Goal: Task Accomplishment & Management: Complete application form

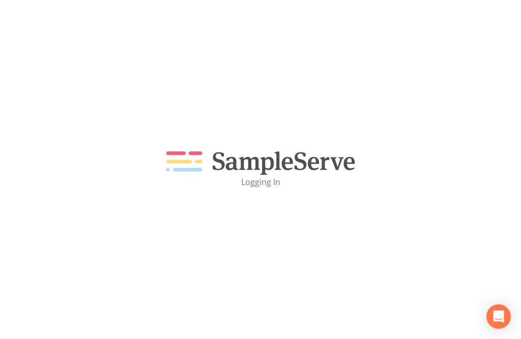
scroll to position [33, 0]
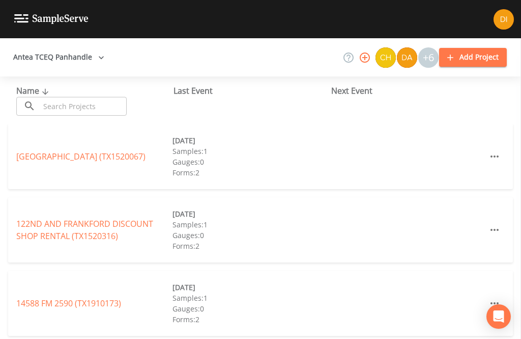
click at [70, 102] on input "text" at bounding box center [83, 106] width 87 height 19
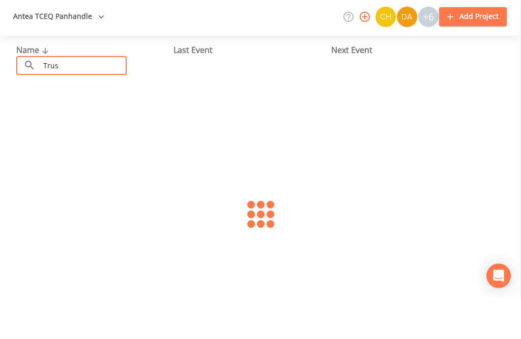
type input "Trusc"
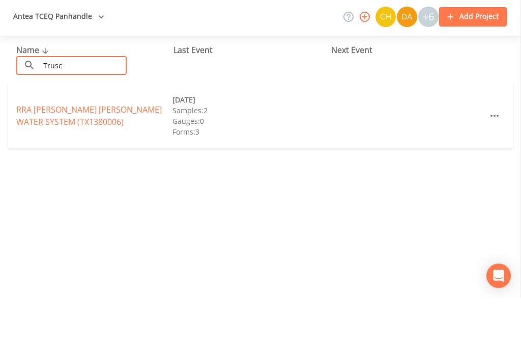
click at [50, 145] on link "RRA [PERSON_NAME] [PERSON_NAME] WATER SYSTEM (TX1380006)" at bounding box center [89, 156] width 146 height 23
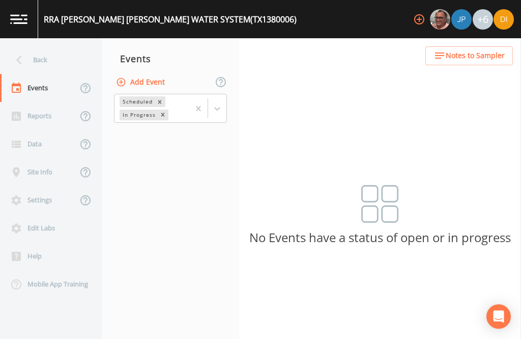
click at [148, 86] on button "Add Event" at bounding box center [141, 82] width 55 height 19
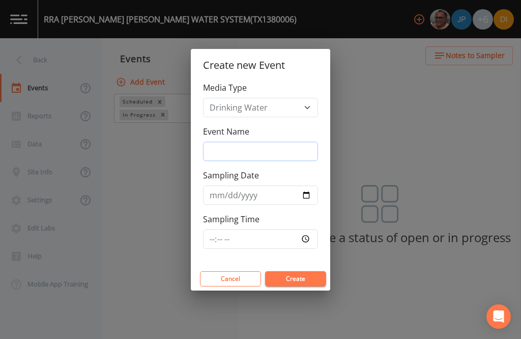
click at [270, 146] on input "Event Name" at bounding box center [260, 151] width 115 height 19
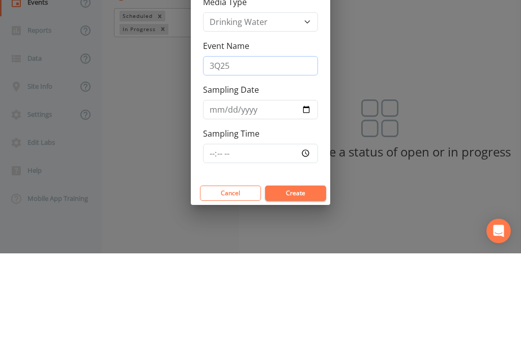
type input "3Q25"
click at [261, 185] on input "Sampling Date" at bounding box center [260, 194] width 115 height 19
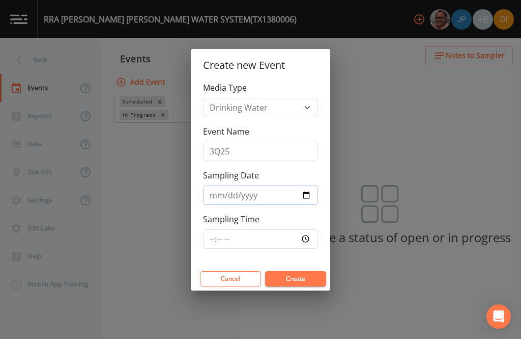
type input "2025-09-11"
click at [271, 229] on input "Sampling Time" at bounding box center [260, 238] width 115 height 19
type input "07:00"
click at [298, 281] on button "Create" at bounding box center [295, 278] width 61 height 15
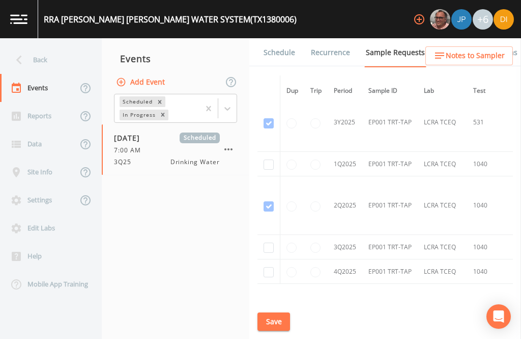
scroll to position [1066, -1]
click at [264, 244] on input "checkbox" at bounding box center [269, 249] width 10 height 10
checkbox input "true"
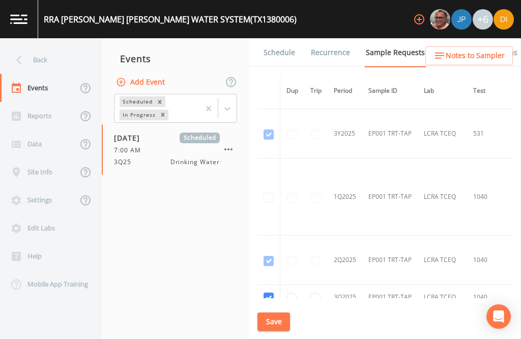
scroll to position [1049, -1]
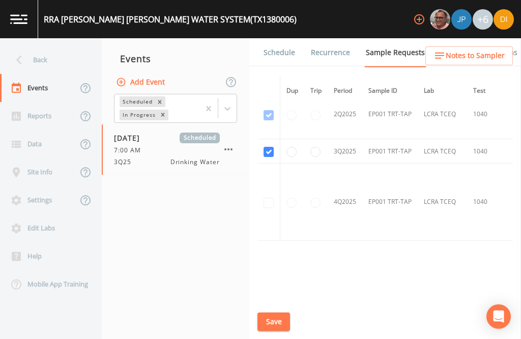
click at [277, 319] on button "Save" at bounding box center [274, 321] width 33 height 19
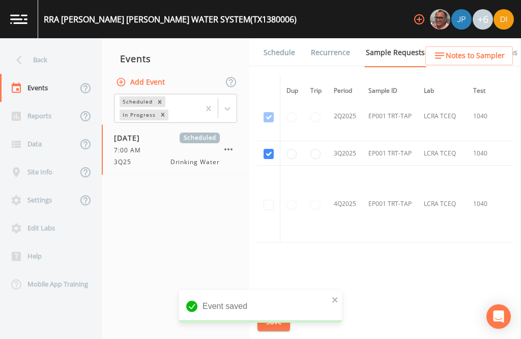
click at [285, 38] on link "Schedule" at bounding box center [279, 52] width 35 height 29
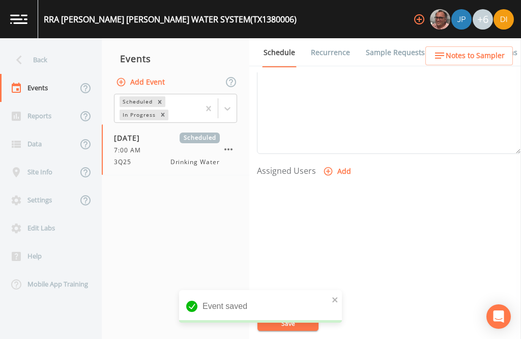
scroll to position [347, 0]
click at [339, 164] on button "Add" at bounding box center [338, 173] width 34 height 19
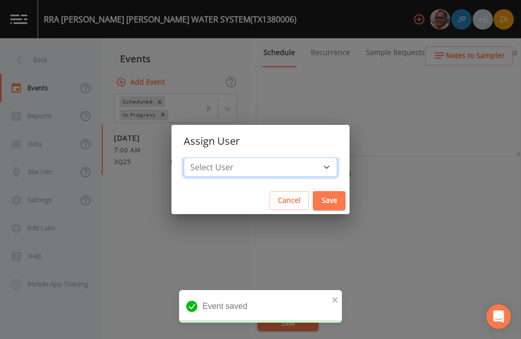
click at [294, 166] on select "Select User Mike Franklin Joshua gere Paul David Weber Zachary Evans Stafford J…" at bounding box center [261, 166] width 154 height 19
select select "344ec927-06d4-4db1-b173-80838cd52a46"
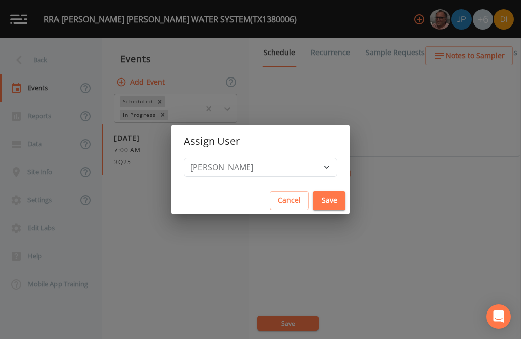
click at [313, 198] on button "Save" at bounding box center [329, 200] width 33 height 19
select select
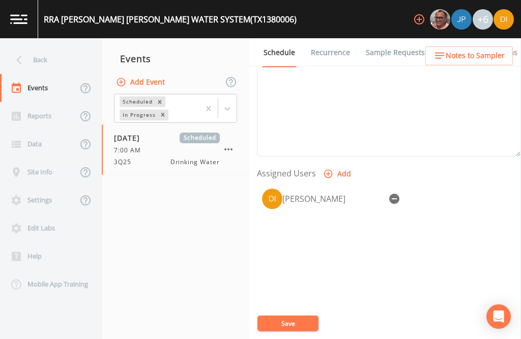
click at [292, 320] on button "Save" at bounding box center [288, 322] width 61 height 15
click at [289, 319] on button "Save" at bounding box center [288, 322] width 61 height 15
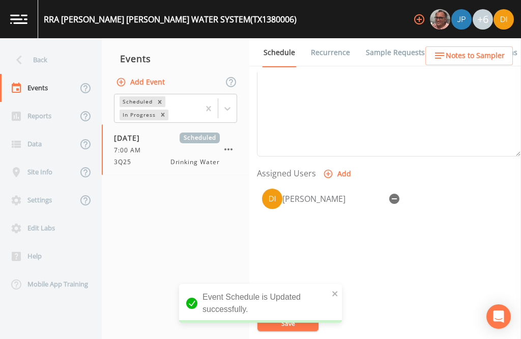
click at [49, 46] on div "Back" at bounding box center [46, 60] width 92 height 28
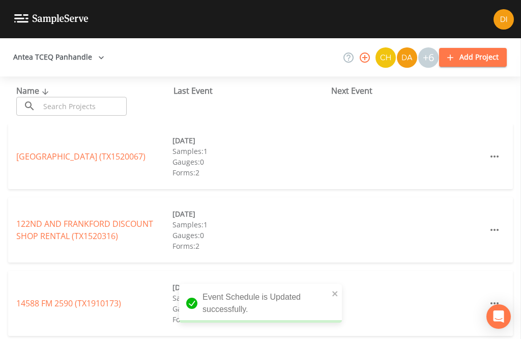
click at [101, 97] on input "text" at bounding box center [83, 106] width 87 height 19
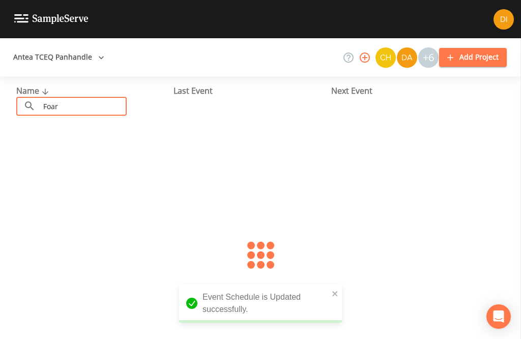
type input "Foard"
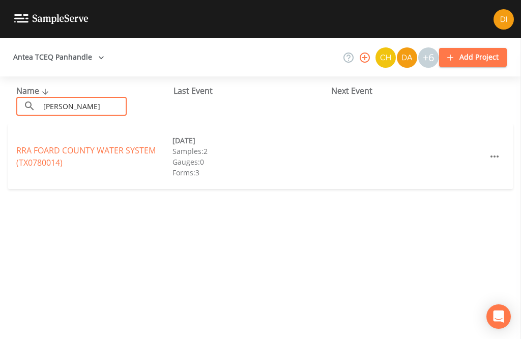
click at [45, 145] on link "RRA FOARD COUNTY WATER SYSTEM (TX0780014)" at bounding box center [85, 156] width 139 height 23
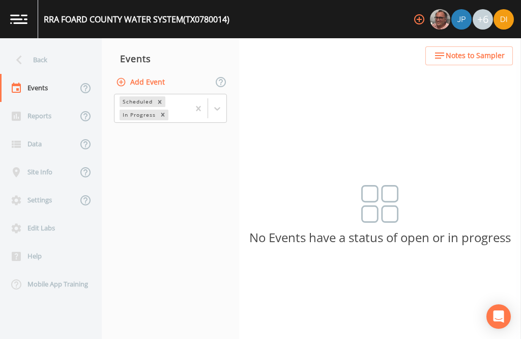
click at [154, 73] on button "Add Event" at bounding box center [141, 82] width 55 height 19
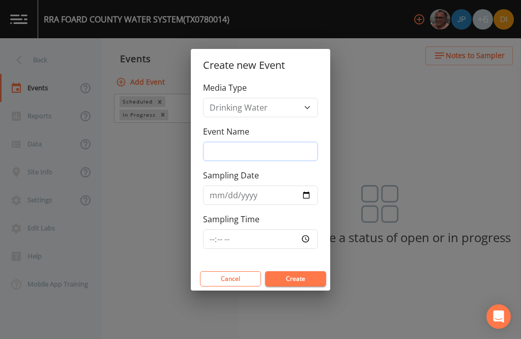
click at [276, 155] on input "Event Name" at bounding box center [260, 151] width 115 height 19
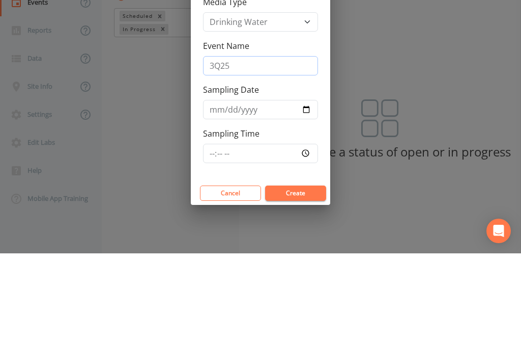
type input "3Q25"
click at [256, 185] on input "Sampling Date" at bounding box center [260, 194] width 115 height 19
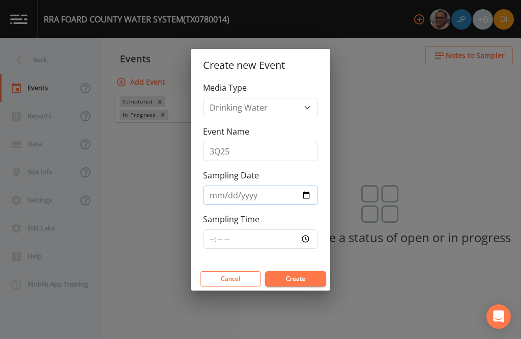
type input "2025-09-11"
click at [274, 239] on input "Sampling Time" at bounding box center [260, 238] width 115 height 19
type input "07:30"
click at [306, 268] on div "Cancel Create" at bounding box center [260, 278] width 139 height 23
click at [302, 279] on button "Create" at bounding box center [295, 278] width 61 height 15
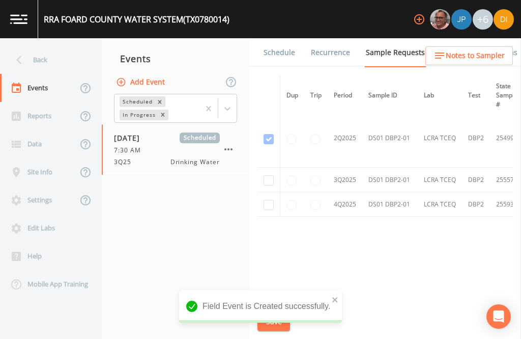
scroll to position [418, -1]
click at [270, 176] on input "checkbox" at bounding box center [269, 181] width 10 height 10
checkbox input "true"
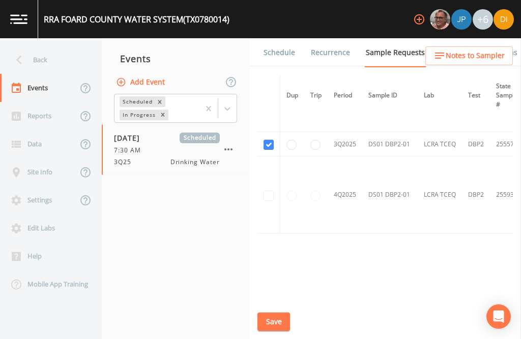
click at [278, 324] on button "Save" at bounding box center [274, 321] width 33 height 19
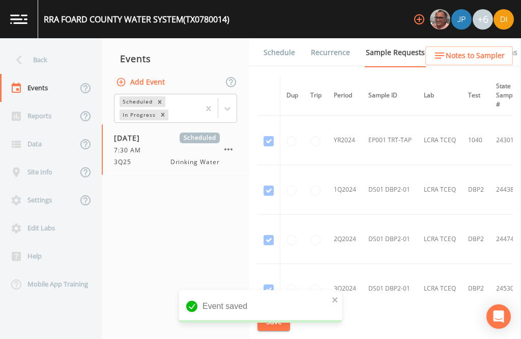
scroll to position [0, 0]
click at [287, 38] on link "Schedule" at bounding box center [279, 52] width 35 height 29
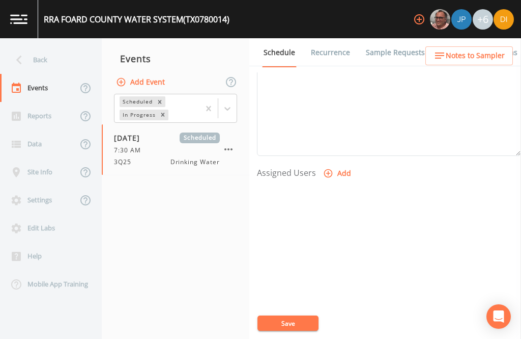
click at [341, 164] on button "Add" at bounding box center [338, 173] width 34 height 19
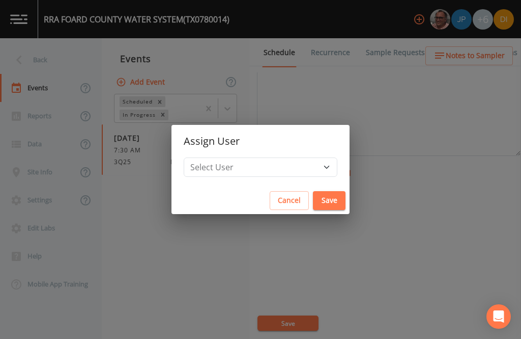
scroll to position [347, 0]
click at [295, 163] on select "Select User Mike Franklin Joshua gere Paul David Weber Zachary Evans Stafford J…" at bounding box center [261, 166] width 154 height 19
select select "344ec927-06d4-4db1-b173-80838cd52a46"
click at [313, 201] on button "Save" at bounding box center [329, 200] width 33 height 19
select select
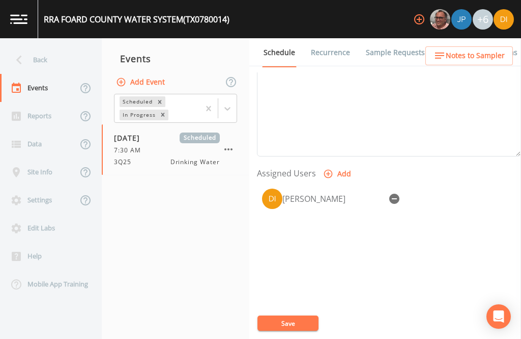
click at [289, 324] on button "Save" at bounding box center [288, 322] width 61 height 15
click at [290, 321] on button "Save" at bounding box center [288, 322] width 61 height 15
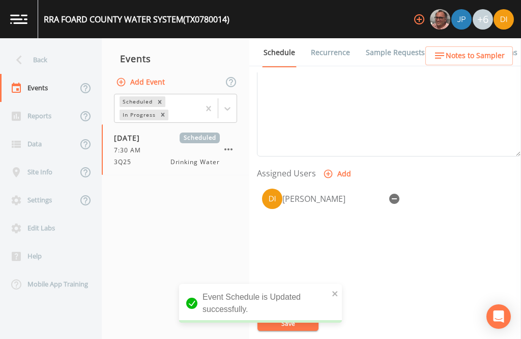
click at [41, 46] on div "Back" at bounding box center [46, 60] width 92 height 28
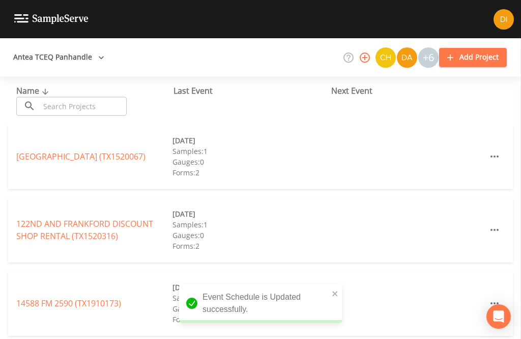
click at [97, 97] on input "text" at bounding box center [83, 106] width 87 height 19
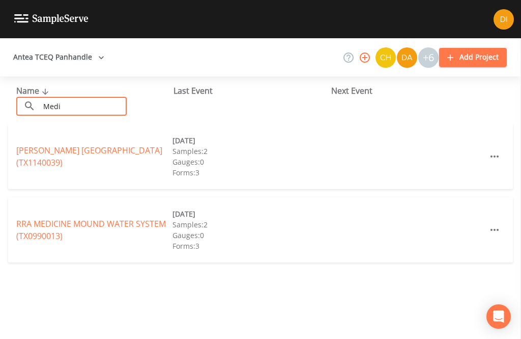
type input "Medic"
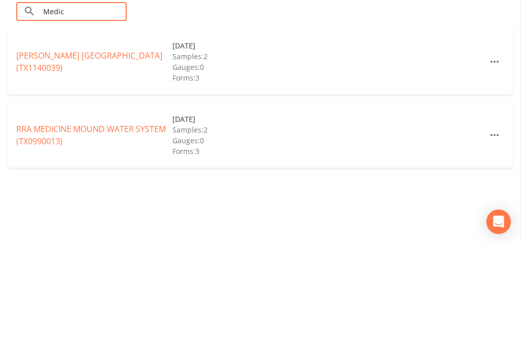
click at [46, 218] on link "RRA MEDICINE MOUND WATER SYSTEM (TX0990013)" at bounding box center [91, 229] width 150 height 23
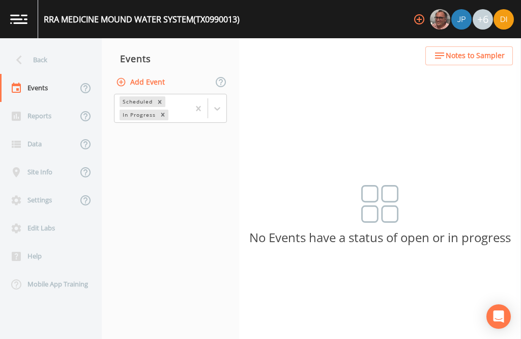
click at [157, 73] on button "Add Event" at bounding box center [141, 82] width 55 height 19
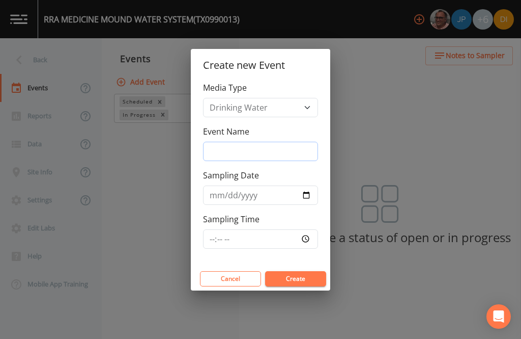
click at [275, 148] on input "Event Name" at bounding box center [260, 151] width 115 height 19
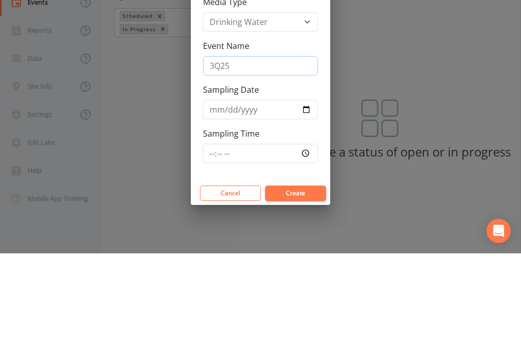
type input "3Q25"
click at [248, 185] on input "Sampling Date" at bounding box center [260, 194] width 115 height 19
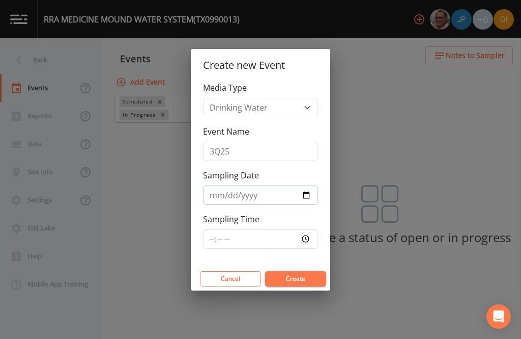
type input "2025-09-11"
click at [280, 236] on input "Sampling Time" at bounding box center [260, 238] width 115 height 19
type input "08:00"
click at [312, 272] on button "Create" at bounding box center [295, 278] width 61 height 15
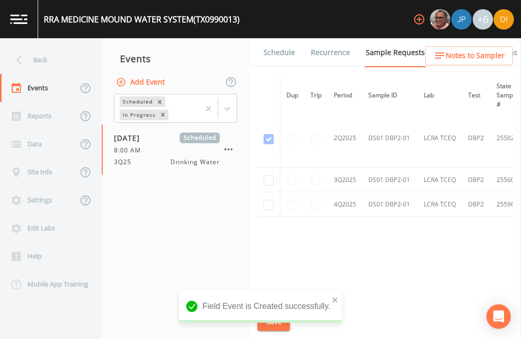
scroll to position [418, -1]
click at [270, 176] on input "checkbox" at bounding box center [269, 181] width 10 height 10
checkbox input "true"
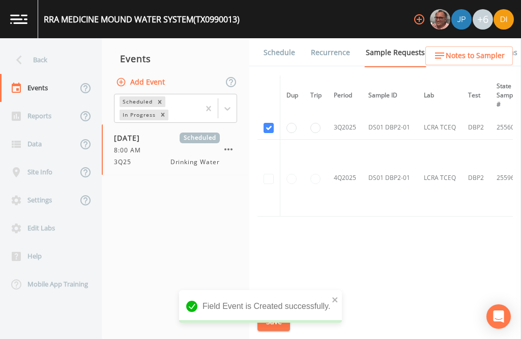
scroll to position [379, 0]
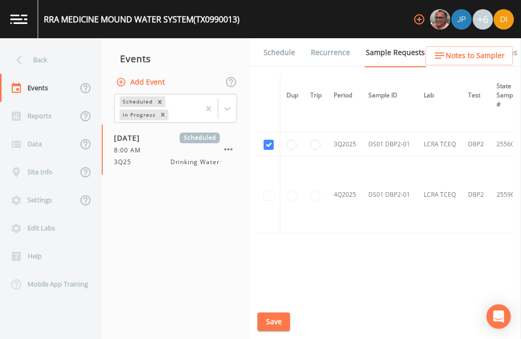
click at [283, 317] on button "Save" at bounding box center [274, 321] width 33 height 19
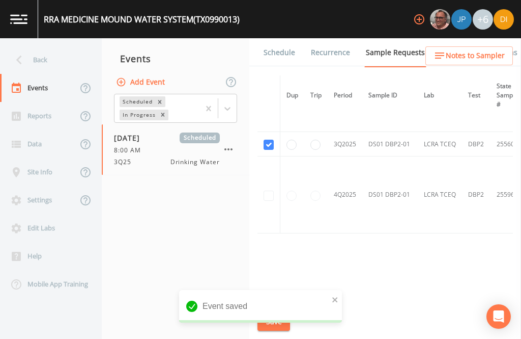
click at [280, 38] on link "Schedule" at bounding box center [279, 52] width 35 height 29
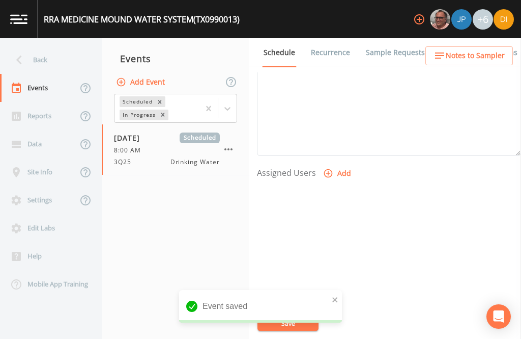
click at [336, 164] on button "Add" at bounding box center [338, 173] width 34 height 19
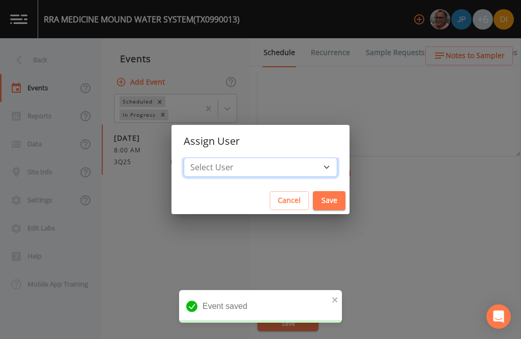
click at [277, 166] on select "Select User Mike Franklin Joshua gere Paul David Weber Zachary Evans Stafford J…" at bounding box center [261, 166] width 154 height 19
select select "344ec927-06d4-4db1-b173-80838cd52a46"
click at [313, 198] on button "Save" at bounding box center [329, 200] width 33 height 19
select select
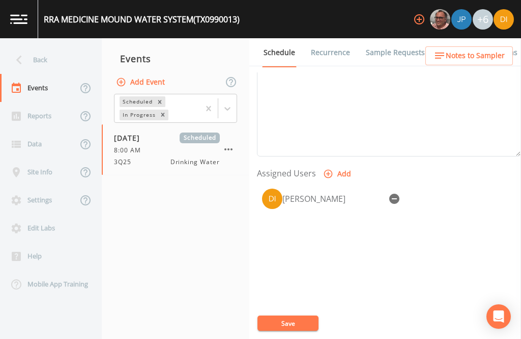
click at [294, 321] on button "Save" at bounding box center [288, 322] width 61 height 15
click at [293, 319] on button "Save" at bounding box center [288, 322] width 61 height 15
click at [300, 316] on button "Save" at bounding box center [288, 322] width 61 height 15
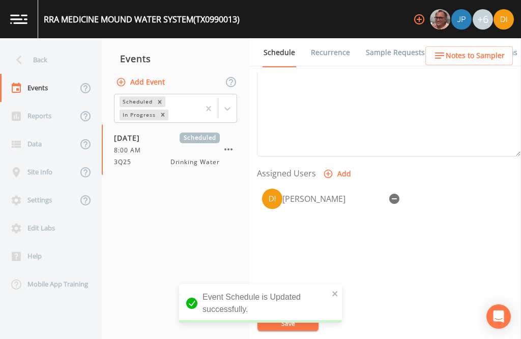
click at [44, 46] on div "Back" at bounding box center [46, 60] width 92 height 28
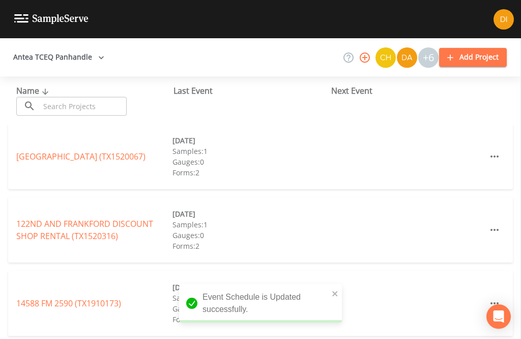
click at [106, 97] on input "text" at bounding box center [83, 106] width 87 height 19
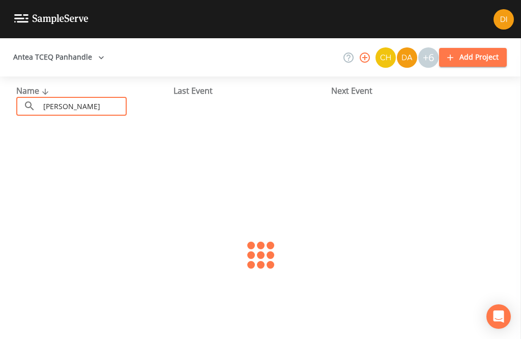
type input "Quanah"
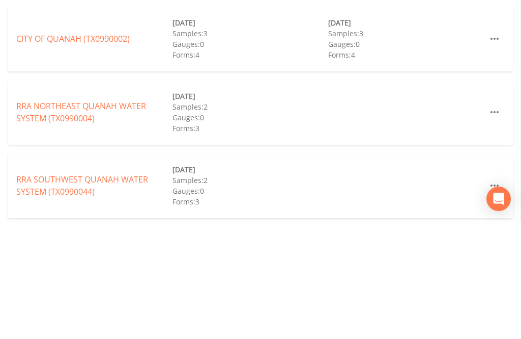
click at [59, 218] on link "RRA NORTHEAST QUANAH WATER SYSTEM (TX0990004)" at bounding box center [81, 229] width 130 height 23
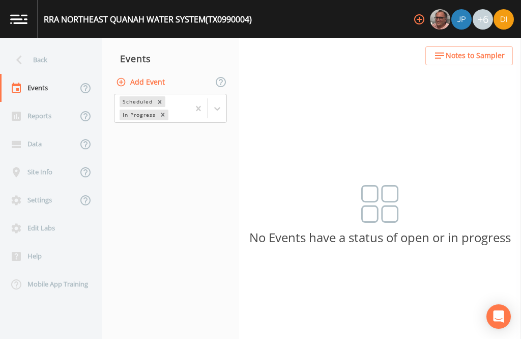
click at [157, 73] on button "Add Event" at bounding box center [141, 82] width 55 height 19
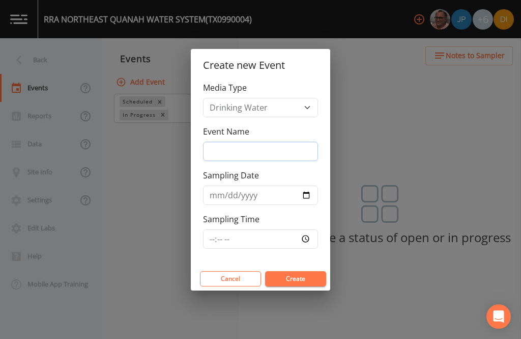
click at [278, 158] on input "Event Name" at bounding box center [260, 151] width 115 height 19
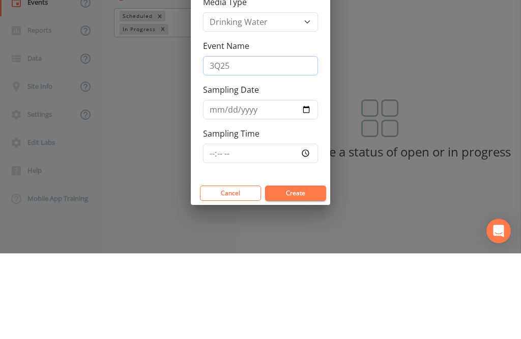
type input "3Q25"
click at [251, 185] on input "Sampling Date" at bounding box center [260, 194] width 115 height 19
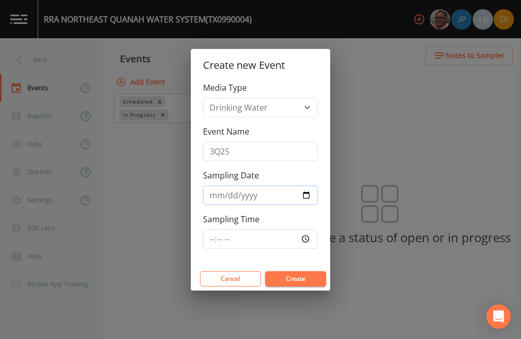
type input "2025-09-11"
click at [279, 231] on input "Sampling Time" at bounding box center [260, 238] width 115 height 19
type input "08:30"
click at [313, 281] on button "Create" at bounding box center [295, 278] width 61 height 15
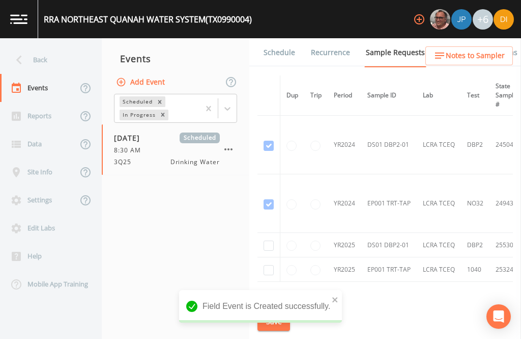
click at [273, 240] on input "checkbox" at bounding box center [269, 245] width 10 height 10
checkbox input "true"
click at [270, 265] on input "checkbox" at bounding box center [269, 270] width 10 height 10
checkbox input "true"
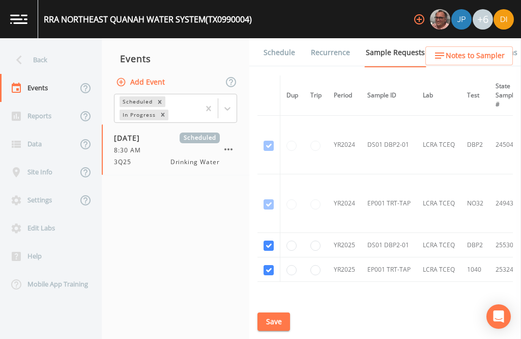
click at [278, 319] on button "Save" at bounding box center [274, 321] width 33 height 19
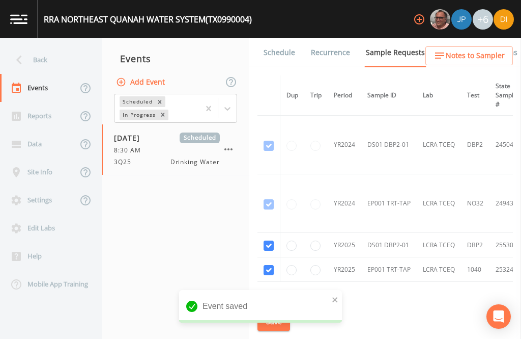
click at [280, 38] on link "Schedule" at bounding box center [279, 52] width 35 height 29
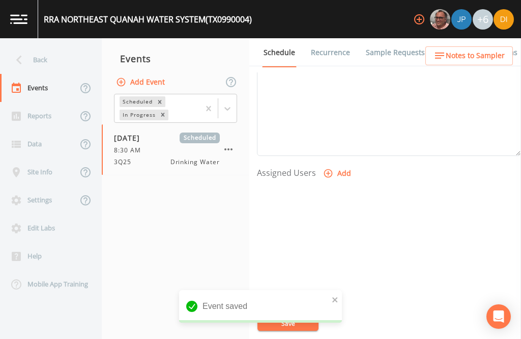
scroll to position [347, 0]
click at [336, 164] on button "Add" at bounding box center [338, 173] width 34 height 19
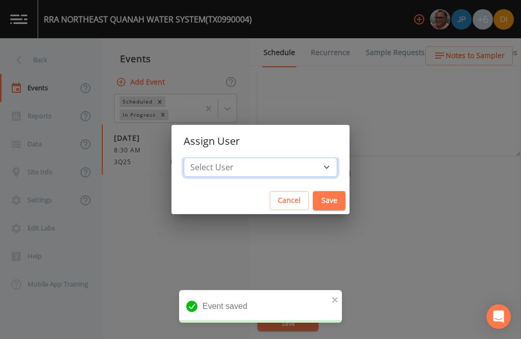
click at [287, 164] on select "Select User Mike Franklin Joshua gere Paul David Weber Zachary Evans Stafford J…" at bounding box center [261, 166] width 154 height 19
select select "344ec927-06d4-4db1-b173-80838cd52a46"
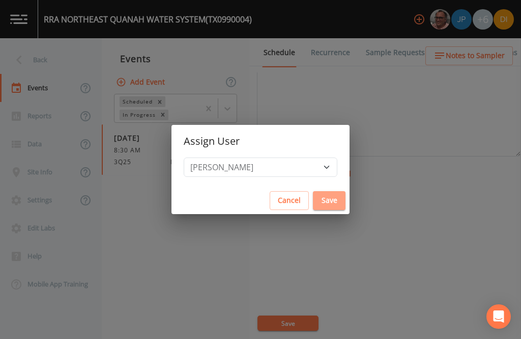
click at [313, 200] on button "Save" at bounding box center [329, 200] width 33 height 19
select select
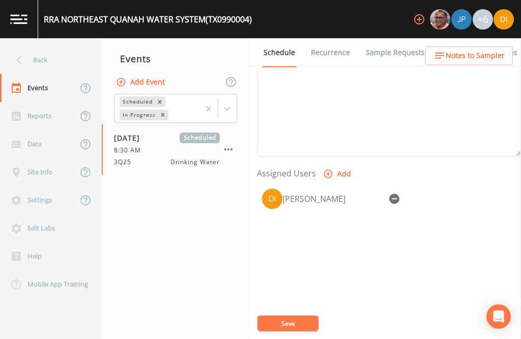
click at [296, 320] on button "Save" at bounding box center [288, 322] width 61 height 15
click at [292, 316] on button "Save" at bounding box center [288, 322] width 61 height 15
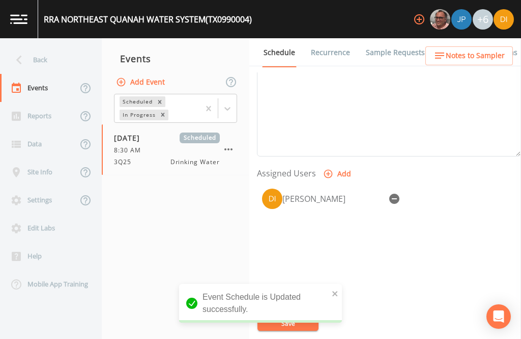
click at [53, 46] on div "Back" at bounding box center [46, 60] width 92 height 28
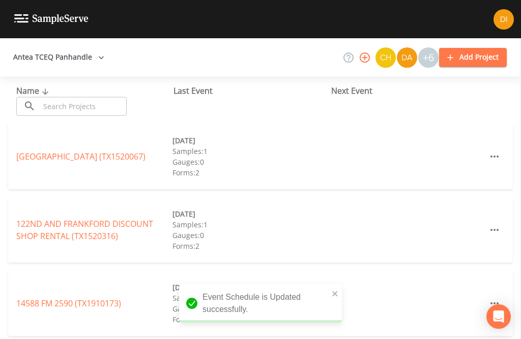
click at [97, 97] on input "text" at bounding box center [83, 106] width 87 height 19
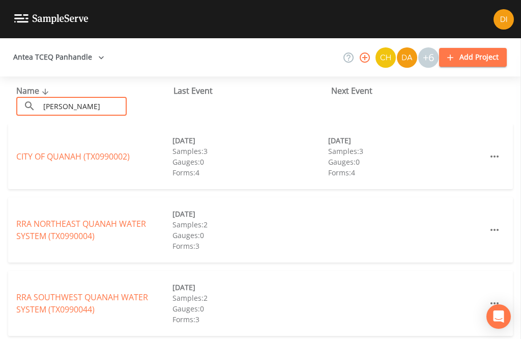
type input "Quanah"
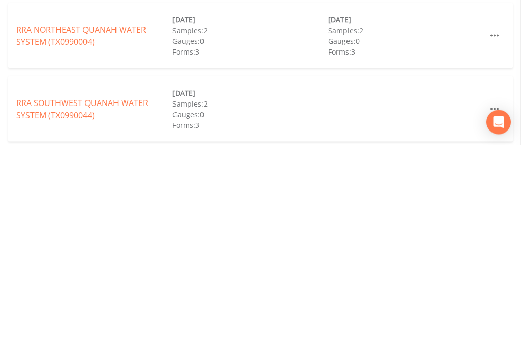
click at [66, 291] on link "RRA SOUTHWEST QUANAH WATER SYSTEM (TX0990044)" at bounding box center [82, 302] width 132 height 23
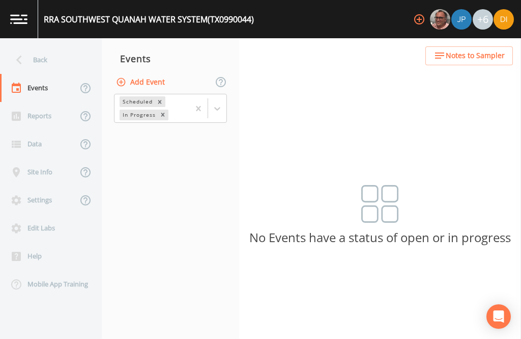
click at [156, 73] on button "Add Event" at bounding box center [141, 82] width 55 height 19
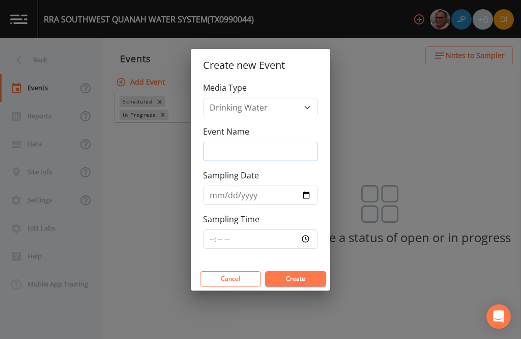
click at [278, 145] on input "Event Name" at bounding box center [260, 151] width 115 height 19
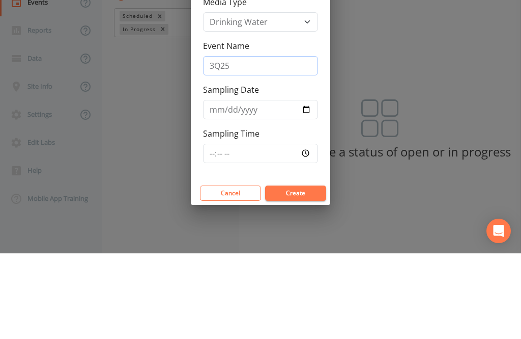
type input "3Q25"
click at [252, 185] on input "Sampling Date" at bounding box center [260, 194] width 115 height 19
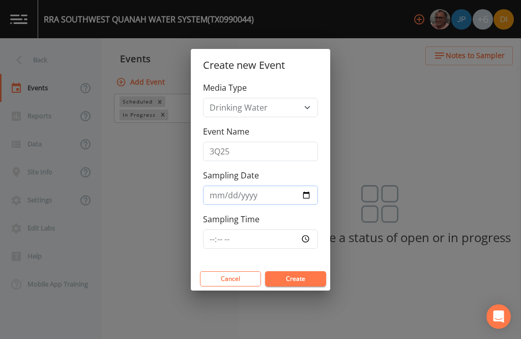
type input "2025-09-11"
click at [279, 232] on input "Sampling Time" at bounding box center [260, 238] width 115 height 19
type input "09:00"
click at [299, 273] on button "Create" at bounding box center [295, 278] width 61 height 15
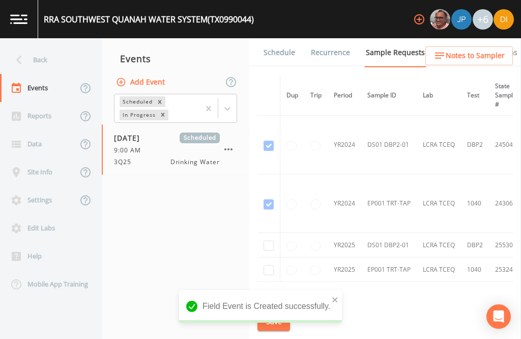
click at [273, 240] on input "checkbox" at bounding box center [269, 245] width 10 height 10
checkbox input "true"
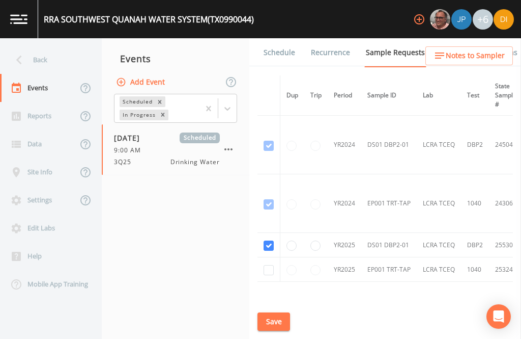
click at [266, 265] on input "checkbox" at bounding box center [269, 270] width 10 height 10
checkbox input "true"
click at [275, 318] on button "Save" at bounding box center [274, 321] width 33 height 19
click at [282, 319] on button "Save" at bounding box center [274, 321] width 33 height 19
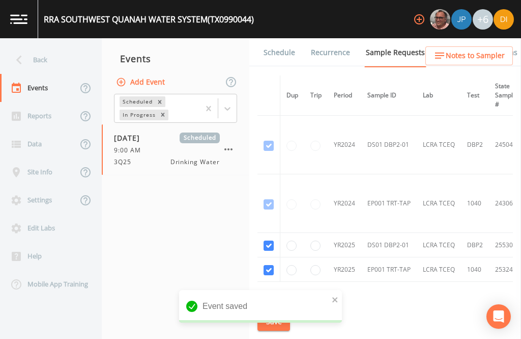
click at [279, 38] on link "Schedule" at bounding box center [279, 52] width 35 height 29
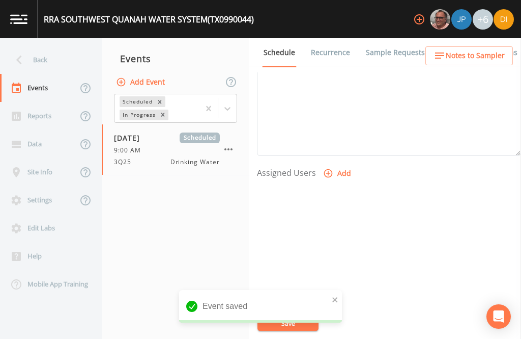
click at [334, 164] on button "Add" at bounding box center [338, 173] width 34 height 19
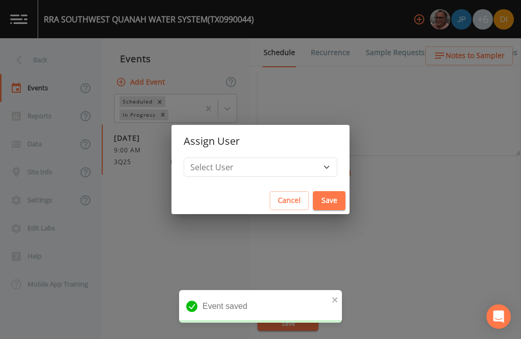
scroll to position [347, 0]
click at [286, 166] on select "Select User Mike Franklin Joshua gere Paul David Weber Zachary Evans Stafford J…" at bounding box center [261, 166] width 154 height 19
select select "344ec927-06d4-4db1-b173-80838cd52a46"
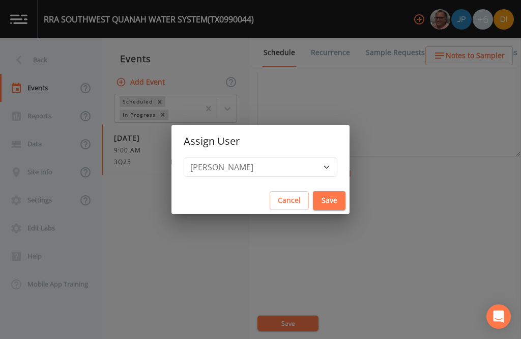
click at [313, 197] on button "Save" at bounding box center [329, 200] width 33 height 19
select select
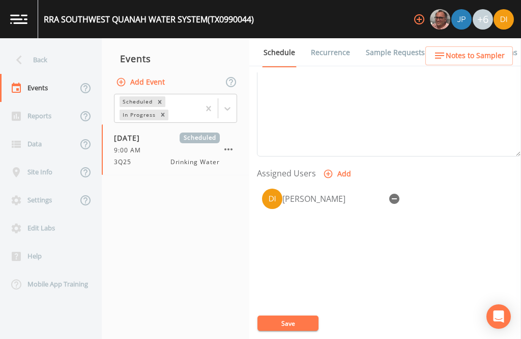
click at [292, 319] on button "Save" at bounding box center [288, 322] width 61 height 15
click at [293, 315] on button "Save" at bounding box center [288, 322] width 61 height 15
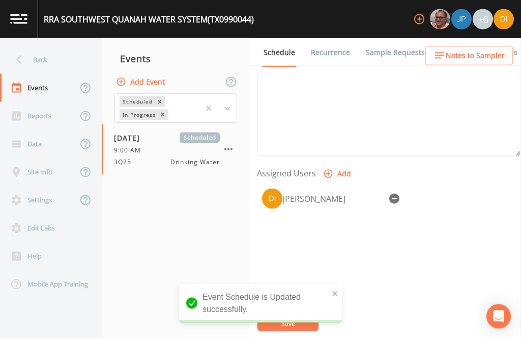
scroll to position [0, 0]
click at [46, 51] on div "Back" at bounding box center [46, 60] width 92 height 28
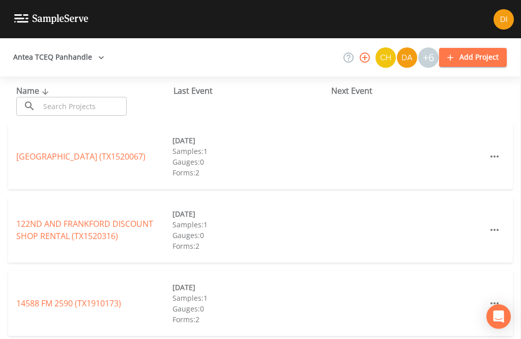
click at [79, 98] on input "text" at bounding box center [83, 106] width 87 height 19
type input "F"
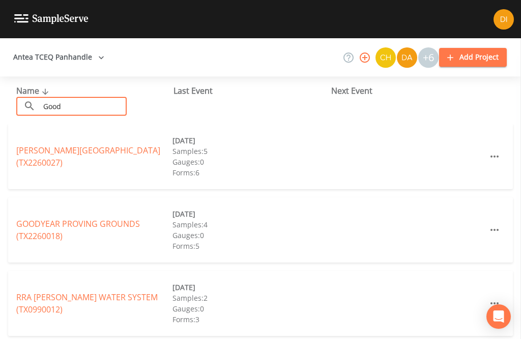
type input "Goodl"
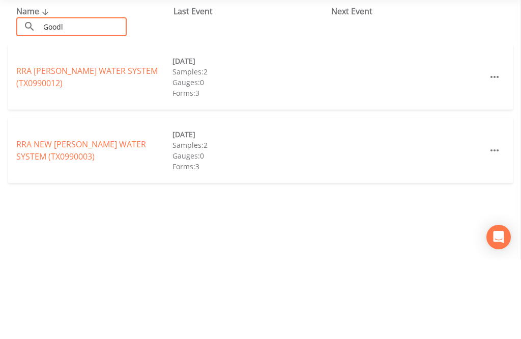
click at [47, 145] on link "RRA GOODLETT WATER SYSTEM (TX0990012)" at bounding box center [87, 156] width 142 height 23
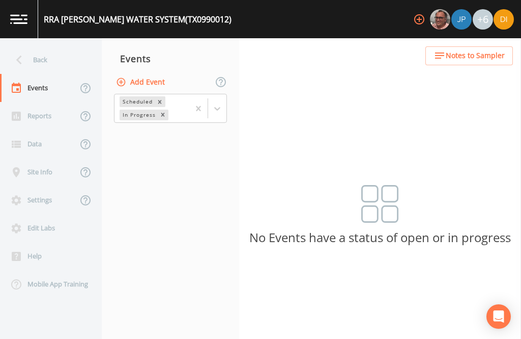
click at [154, 73] on button "Add Event" at bounding box center [141, 82] width 55 height 19
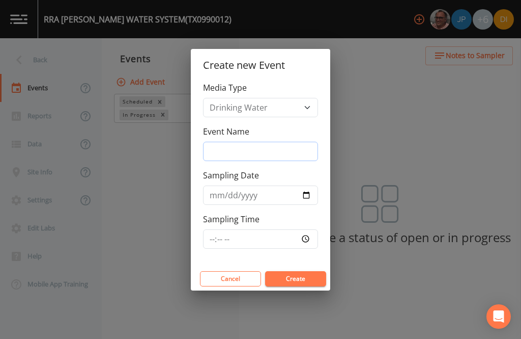
click at [266, 148] on input "Event Name" at bounding box center [260, 151] width 115 height 19
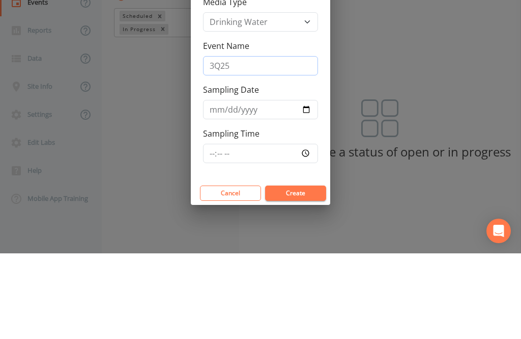
type input "3Q25"
click at [265, 185] on input "Sampling Date" at bounding box center [260, 194] width 115 height 19
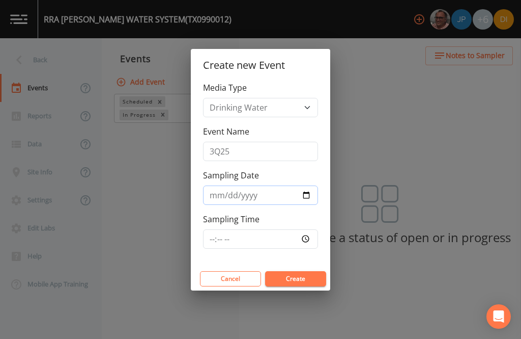
type input "2025-09-11"
click at [263, 237] on input "Sampling Time" at bounding box center [260, 238] width 115 height 19
type input "09:30"
click at [299, 274] on button "Create" at bounding box center [295, 278] width 61 height 15
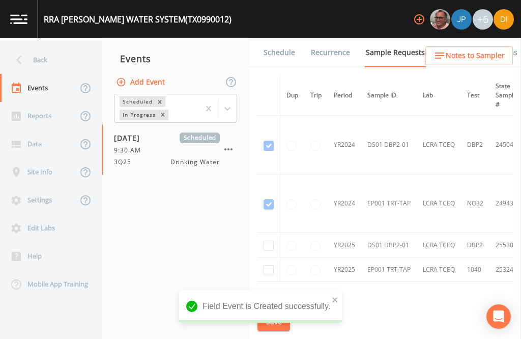
click at [270, 240] on input "checkbox" at bounding box center [269, 245] width 10 height 10
checkbox input "true"
click at [271, 265] on input "checkbox" at bounding box center [269, 270] width 10 height 10
checkbox input "true"
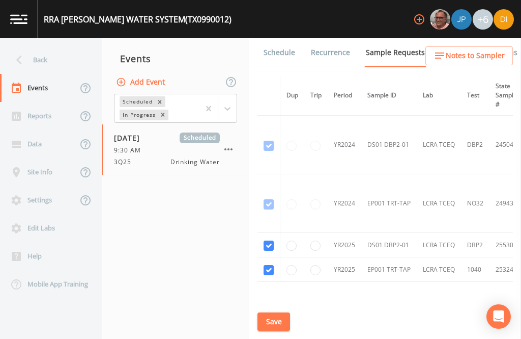
click at [276, 323] on button "Save" at bounding box center [274, 321] width 33 height 19
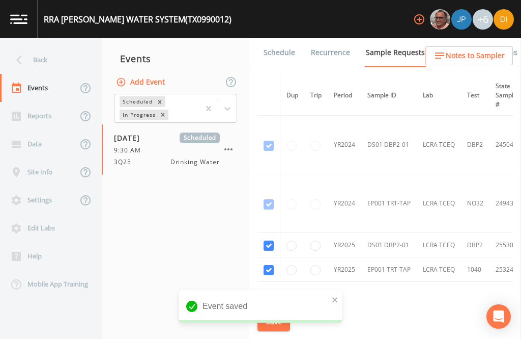
click at [287, 38] on link "Schedule" at bounding box center [279, 52] width 35 height 29
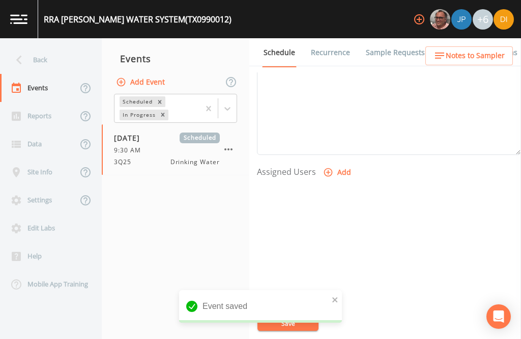
scroll to position [347, 0]
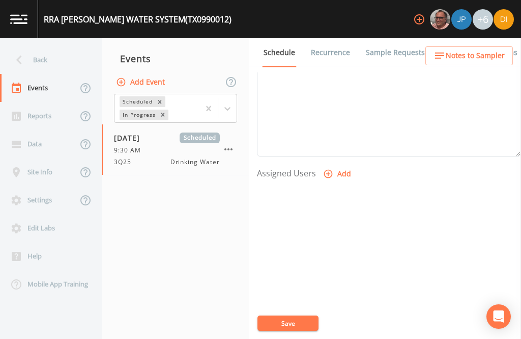
click at [337, 164] on button "Add" at bounding box center [338, 173] width 34 height 19
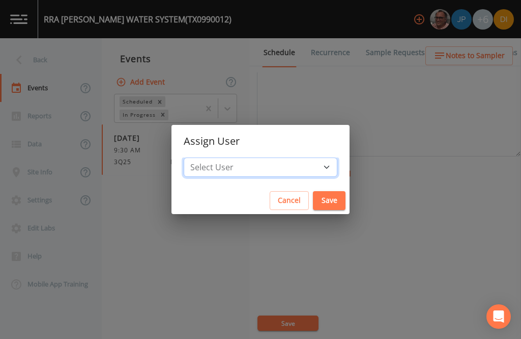
click at [292, 163] on select "Select User Mike Franklin Joshua gere Paul David Weber Zachary Evans Stafford J…" at bounding box center [261, 166] width 154 height 19
select select "344ec927-06d4-4db1-b173-80838cd52a46"
click at [313, 196] on button "Save" at bounding box center [329, 200] width 33 height 19
select select
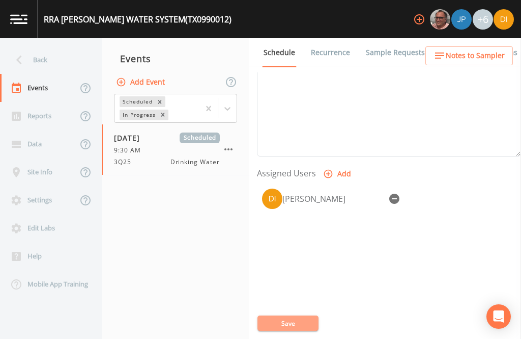
click at [299, 330] on button "Save" at bounding box center [288, 322] width 61 height 15
click at [293, 323] on button "Save" at bounding box center [288, 322] width 61 height 15
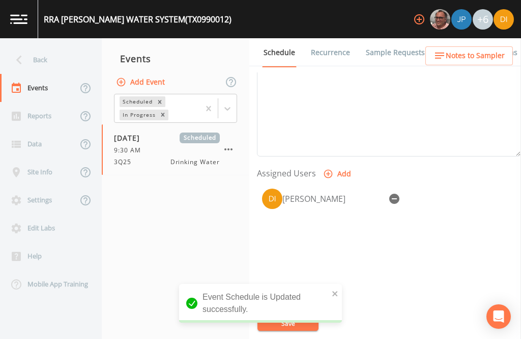
click at [42, 46] on div "Back" at bounding box center [46, 60] width 92 height 28
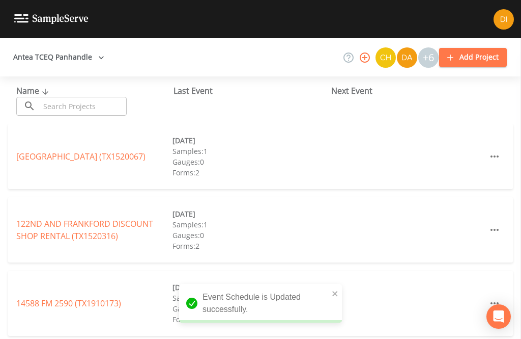
click at [96, 97] on input "text" at bounding box center [83, 106] width 87 height 19
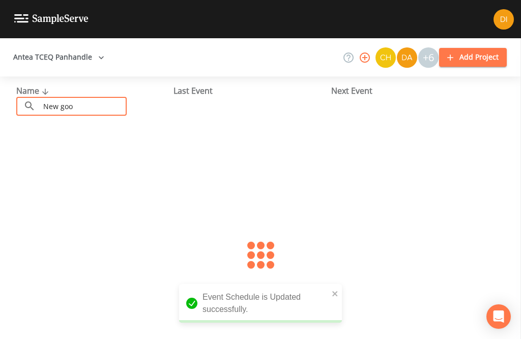
type input "New good"
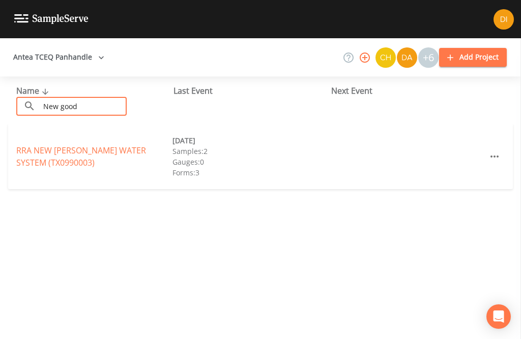
click at [48, 145] on link "RRA NEW GOODLETT WATER SYSTEM (TX0990003)" at bounding box center [81, 156] width 130 height 23
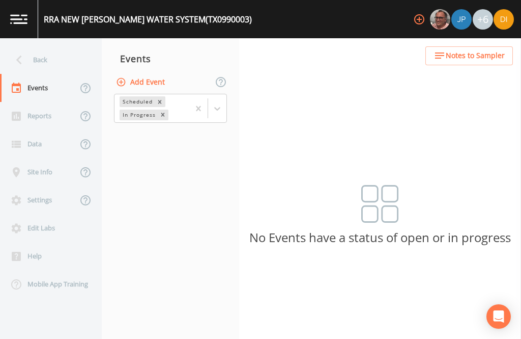
click at [152, 73] on button "Add Event" at bounding box center [141, 82] width 55 height 19
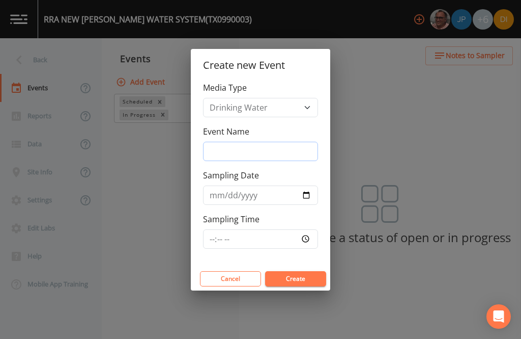
click at [270, 146] on input "Event Name" at bounding box center [260, 151] width 115 height 19
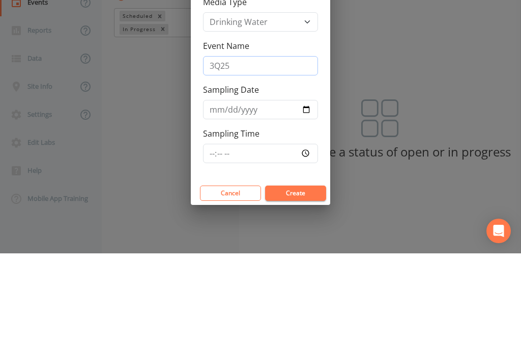
type input "3Q25"
click at [252, 185] on input "Sampling Date" at bounding box center [260, 194] width 115 height 19
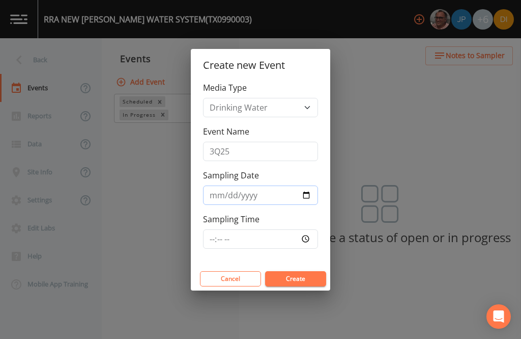
type input "2025-09-11"
click at [269, 240] on input "Sampling Time" at bounding box center [260, 238] width 115 height 19
type input "10:00"
click at [302, 277] on button "Create" at bounding box center [295, 278] width 61 height 15
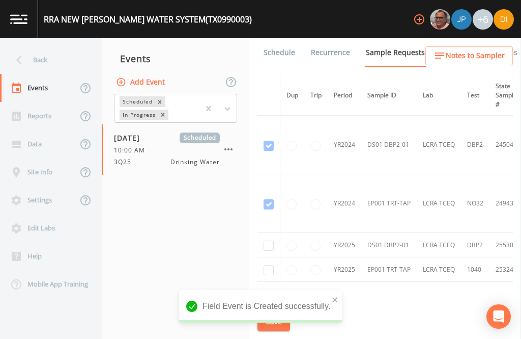
click at [272, 240] on input "checkbox" at bounding box center [269, 245] width 10 height 10
checkbox input "true"
click at [273, 265] on input "checkbox" at bounding box center [269, 270] width 10 height 10
checkbox input "true"
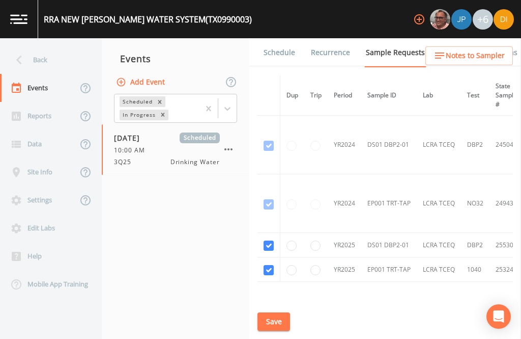
click at [275, 315] on button "Save" at bounding box center [274, 321] width 33 height 19
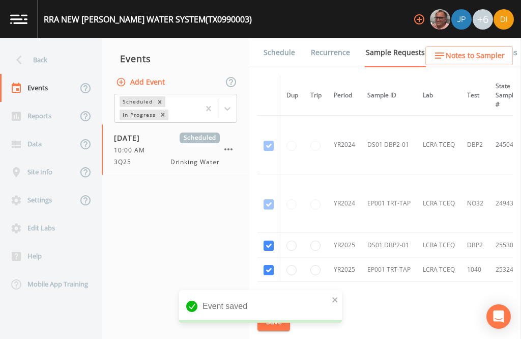
click at [285, 38] on link "Schedule" at bounding box center [279, 52] width 35 height 29
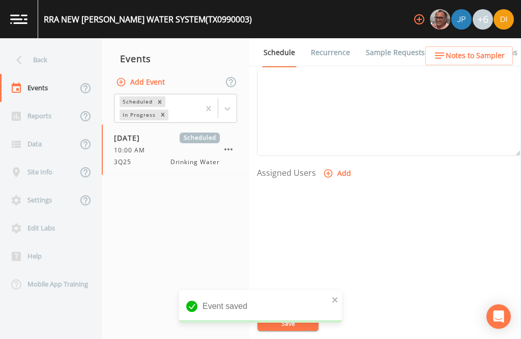
click at [336, 164] on button "Add" at bounding box center [338, 173] width 34 height 19
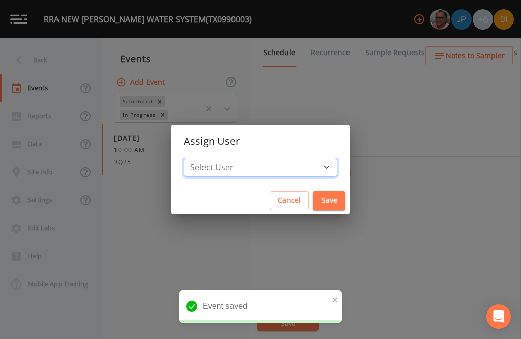
click at [287, 161] on select "Select User Mike Franklin Joshua gere Paul David Weber Zachary Evans Stafford J…" at bounding box center [261, 166] width 154 height 19
select select "344ec927-06d4-4db1-b173-80838cd52a46"
click at [313, 193] on button "Save" at bounding box center [329, 200] width 33 height 19
select select
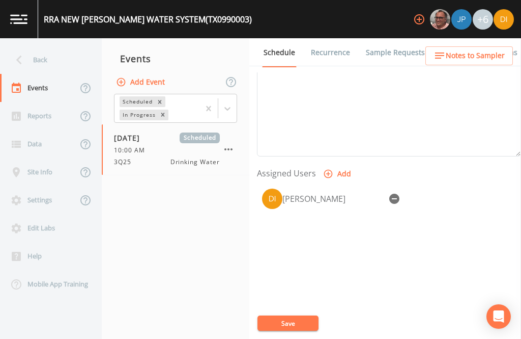
click at [290, 318] on button "Save" at bounding box center [288, 322] width 61 height 15
click at [300, 320] on button "Save" at bounding box center [288, 322] width 61 height 15
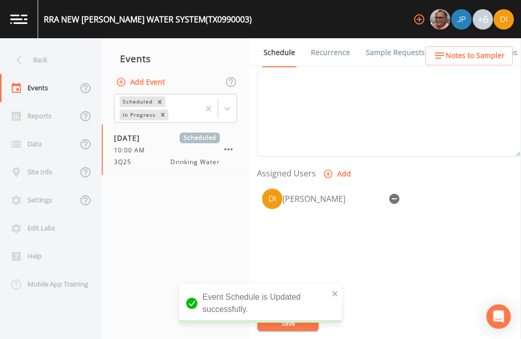
click at [49, 46] on div "Back" at bounding box center [46, 60] width 92 height 28
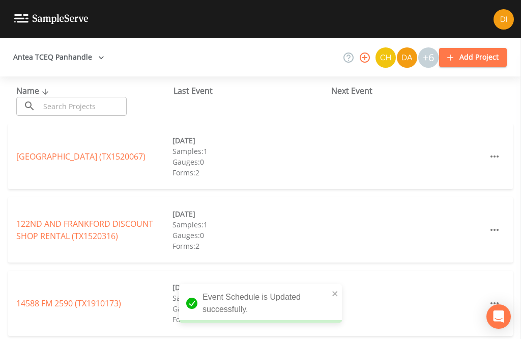
click at [78, 97] on input "text" at bounding box center [83, 106] width 87 height 19
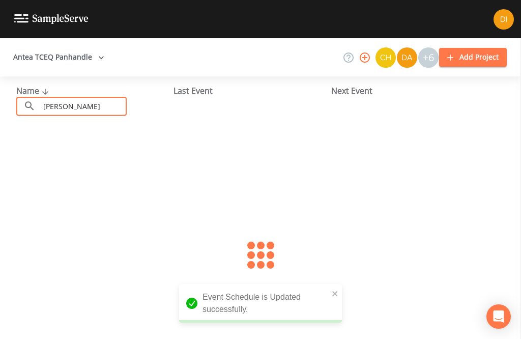
type input "Kirkl"
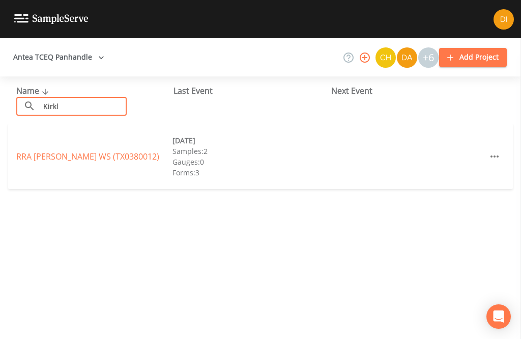
click at [64, 151] on link "RRA KIRKLAND LAZARE WS (TX0380012)" at bounding box center [87, 156] width 143 height 11
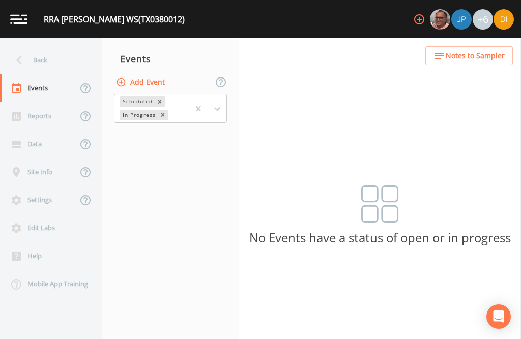
click at [145, 73] on button "Add Event" at bounding box center [141, 82] width 55 height 19
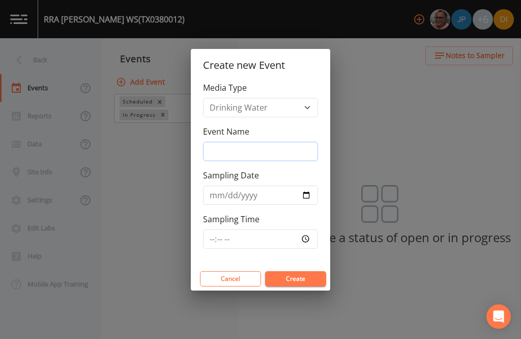
click at [277, 153] on input "Event Name" at bounding box center [260, 151] width 115 height 19
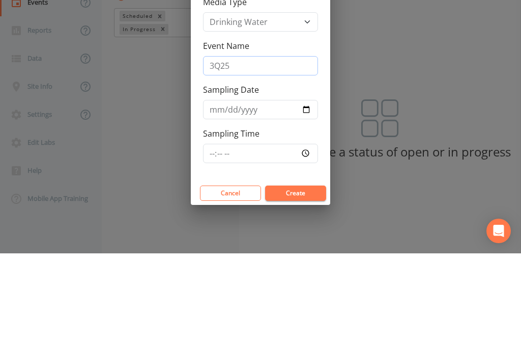
type input "3Q25"
click at [252, 185] on input "Sampling Date" at bounding box center [260, 194] width 115 height 19
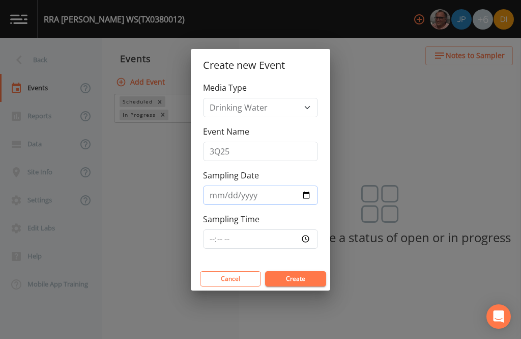
type input "2025-09-11"
click at [279, 231] on input "Sampling Time" at bounding box center [260, 238] width 115 height 19
type input "10:30"
click at [306, 279] on button "Create" at bounding box center [295, 278] width 61 height 15
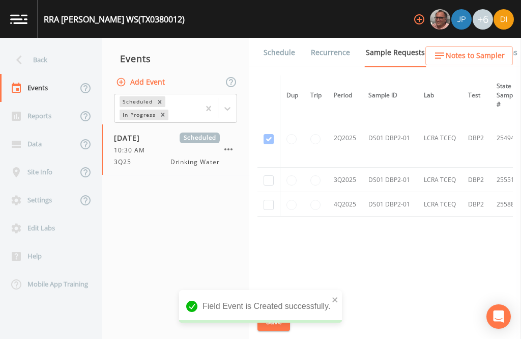
scroll to position [428, -1]
click at [268, 176] on input "checkbox" at bounding box center [269, 181] width 10 height 10
checkbox input "true"
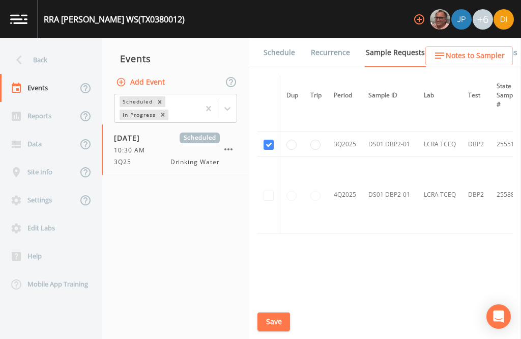
click at [279, 326] on button "Save" at bounding box center [274, 321] width 33 height 19
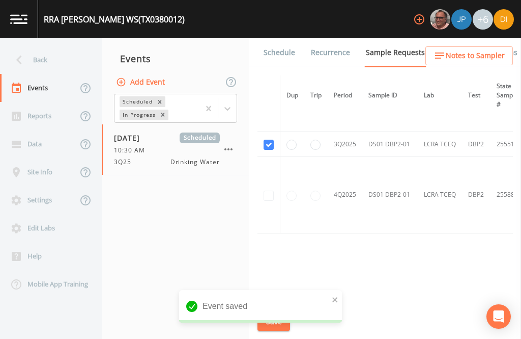
click at [277, 38] on link "Schedule" at bounding box center [279, 52] width 35 height 29
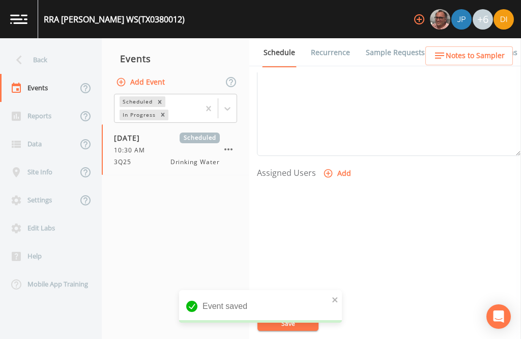
scroll to position [347, 0]
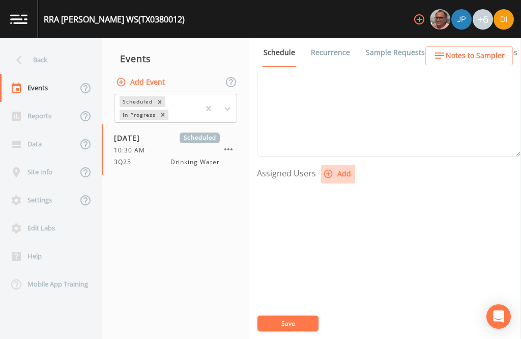
click at [339, 164] on button "Add" at bounding box center [338, 173] width 34 height 19
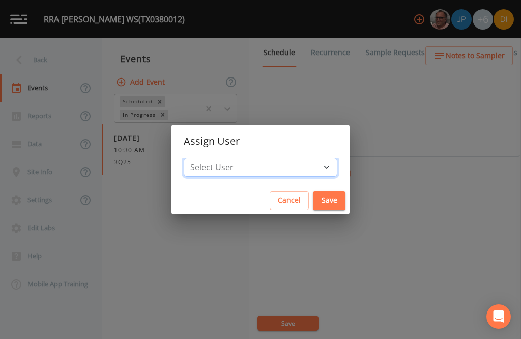
click at [284, 161] on select "Select User Mike Franklin Joshua gere Paul David Weber Zachary Evans Stafford J…" at bounding box center [261, 166] width 154 height 19
select select "344ec927-06d4-4db1-b173-80838cd52a46"
click at [313, 195] on button "Save" at bounding box center [329, 200] width 33 height 19
select select
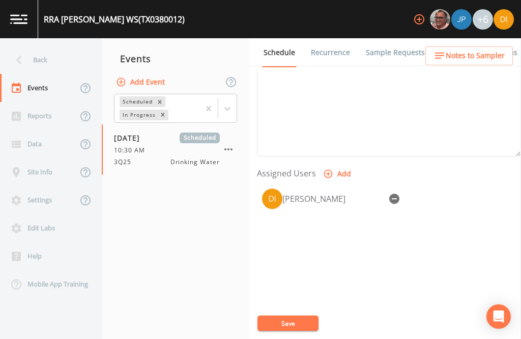
click at [294, 324] on button "Save" at bounding box center [288, 322] width 61 height 15
click at [288, 323] on button "Save" at bounding box center [288, 322] width 61 height 15
click at [290, 318] on button "Save" at bounding box center [288, 322] width 61 height 15
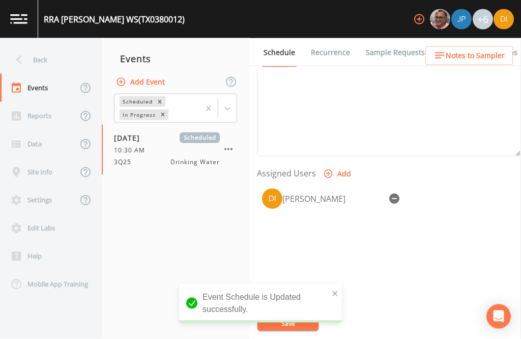
scroll to position [27, 0]
click at [39, 46] on div "Back" at bounding box center [46, 60] width 92 height 28
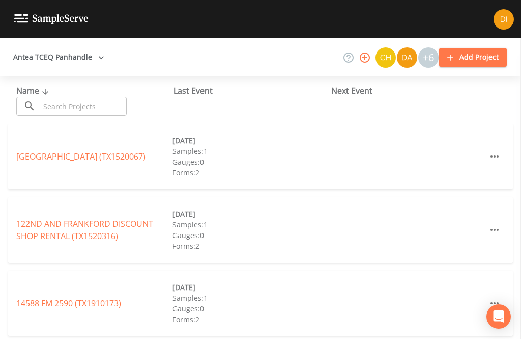
click at [99, 97] on input "text" at bounding box center [83, 106] width 87 height 19
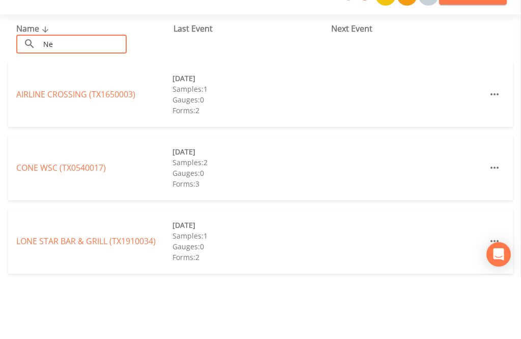
type input "N"
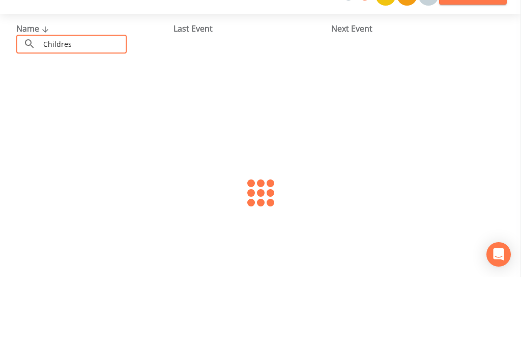
type input "Childress"
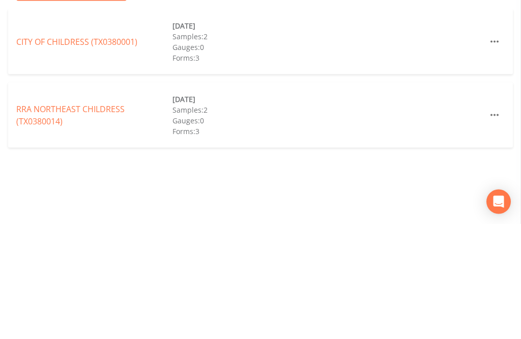
click at [54, 218] on link "RRA NORTHEAST CHILDRESS (TX0380014)" at bounding box center [70, 229] width 108 height 23
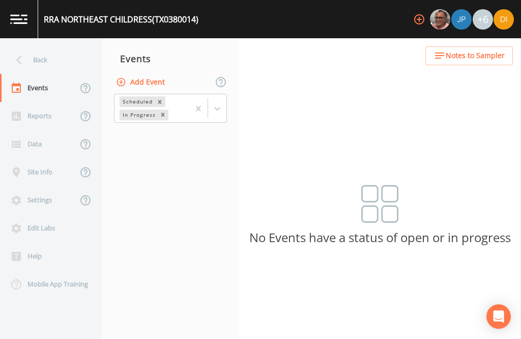
click at [146, 73] on button "Add Event" at bounding box center [141, 82] width 55 height 19
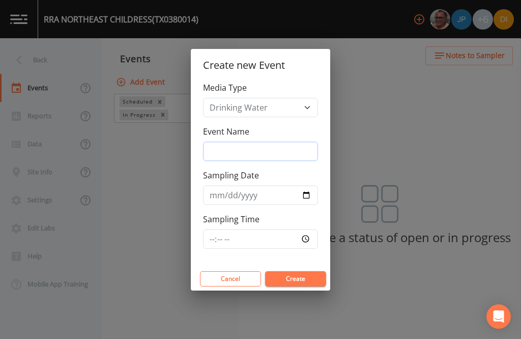
click at [258, 153] on input "Event Name" at bounding box center [260, 151] width 115 height 19
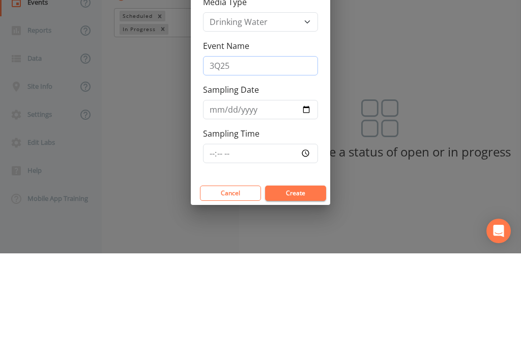
type input "3Q25"
click at [245, 185] on input "Sampling Date" at bounding box center [260, 194] width 115 height 19
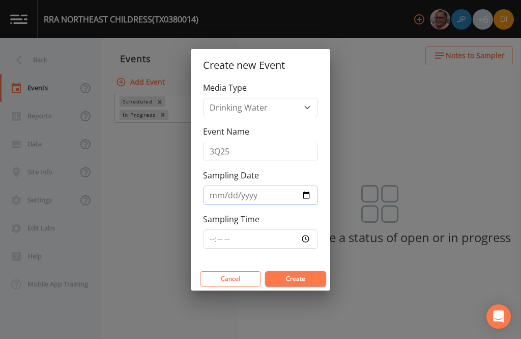
type input "2025-09-11"
click at [267, 237] on input "Sampling Time" at bounding box center [260, 238] width 115 height 19
type input "11:00"
click at [301, 273] on button "Create" at bounding box center [295, 278] width 61 height 15
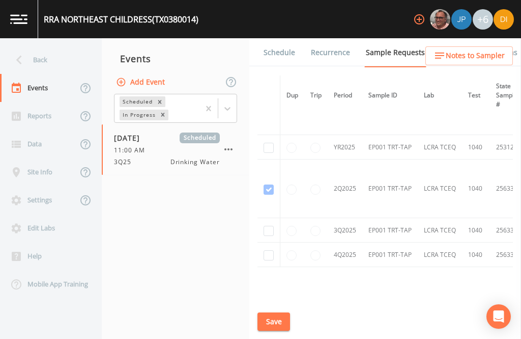
scroll to position [156, 0]
click at [273, 226] on input "checkbox" at bounding box center [269, 231] width 10 height 10
checkbox input "true"
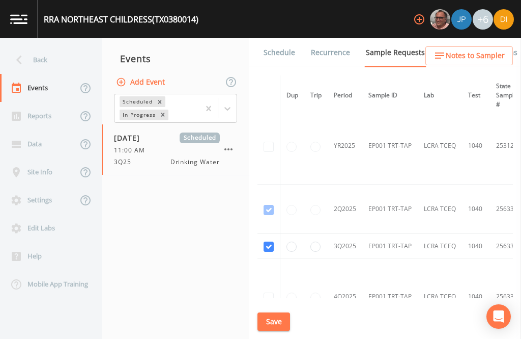
scroll to position [27, 0]
click at [275, 319] on button "Save" at bounding box center [274, 321] width 33 height 19
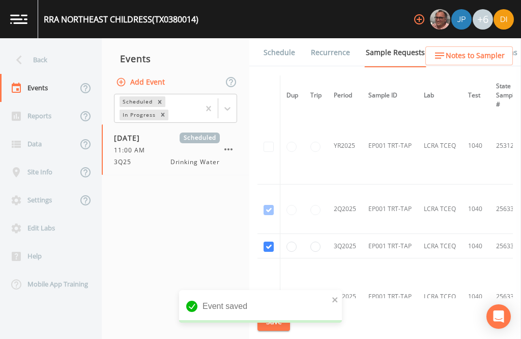
click at [287, 38] on link "Schedule" at bounding box center [279, 52] width 35 height 29
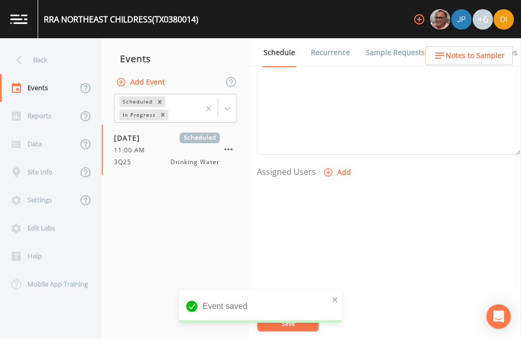
scroll to position [347, 0]
click at [347, 164] on button "Add" at bounding box center [338, 173] width 34 height 19
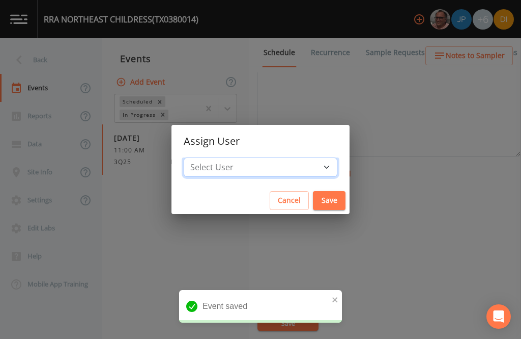
click at [284, 161] on select "Select User Mike Franklin Joshua gere Paul David Weber Zachary Evans Stafford J…" at bounding box center [261, 166] width 154 height 19
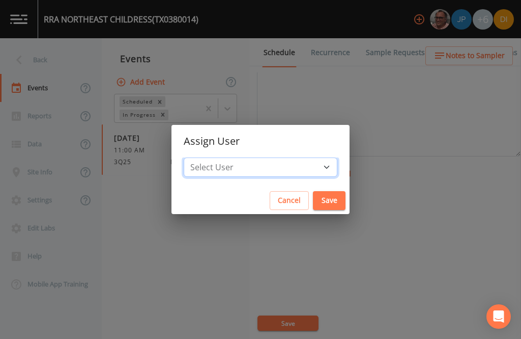
select select "344ec927-06d4-4db1-b173-80838cd52a46"
click at [313, 201] on button "Save" at bounding box center [329, 200] width 33 height 19
select select
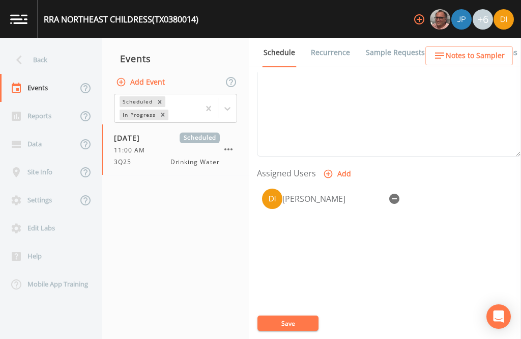
click at [294, 330] on button "Save" at bounding box center [288, 322] width 61 height 15
click at [298, 324] on button "Save" at bounding box center [288, 322] width 61 height 15
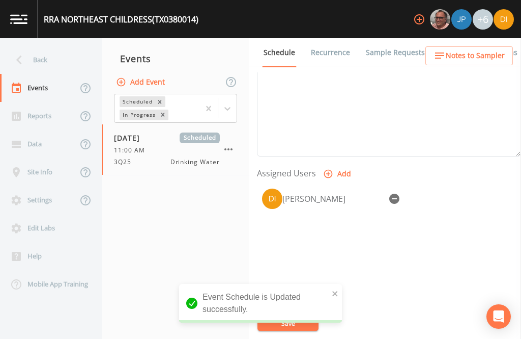
click at [47, 46] on div "Back" at bounding box center [46, 60] width 92 height 28
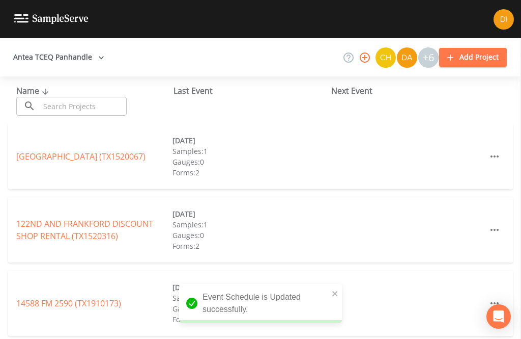
click at [94, 97] on input "text" at bounding box center [83, 106] width 87 height 19
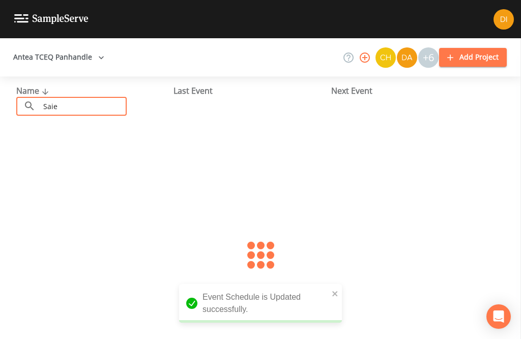
type input "Saied"
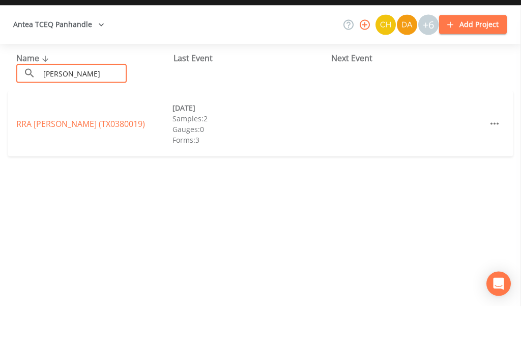
click at [98, 151] on link "RRA SAIED WS (TX0380019)" at bounding box center [80, 156] width 129 height 11
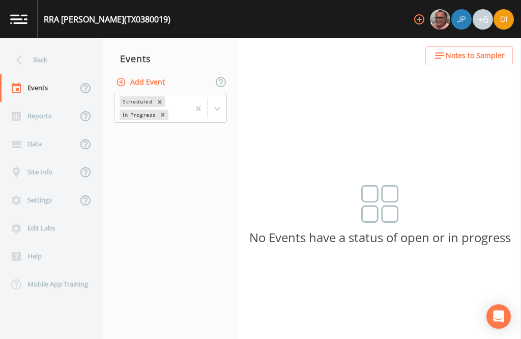
click at [156, 73] on button "Add Event" at bounding box center [141, 82] width 55 height 19
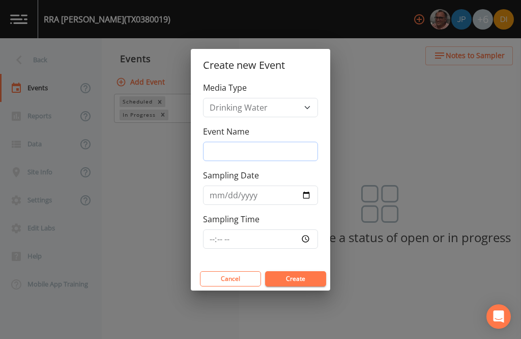
click at [276, 150] on input "Event Name" at bounding box center [260, 151] width 115 height 19
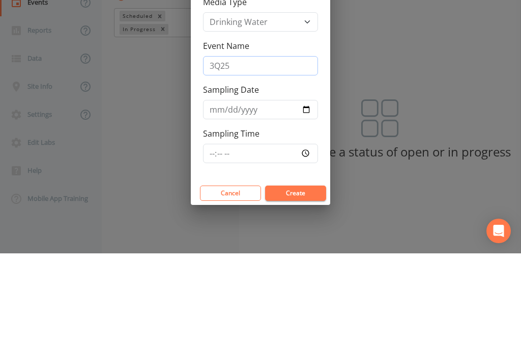
type input "3Q25"
click at [247, 185] on input "Sampling Date" at bounding box center [260, 194] width 115 height 19
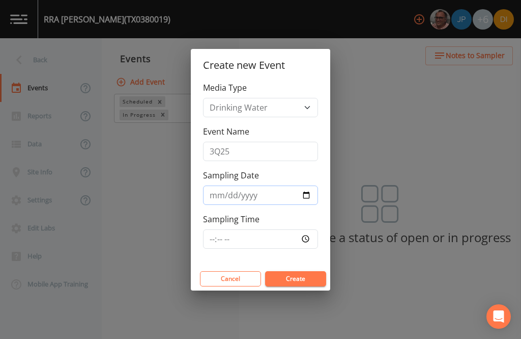
type input "2025-09-11"
click at [262, 235] on input "Sampling Time" at bounding box center [260, 238] width 115 height 19
type input "11:30"
click at [301, 275] on button "Create" at bounding box center [295, 278] width 61 height 15
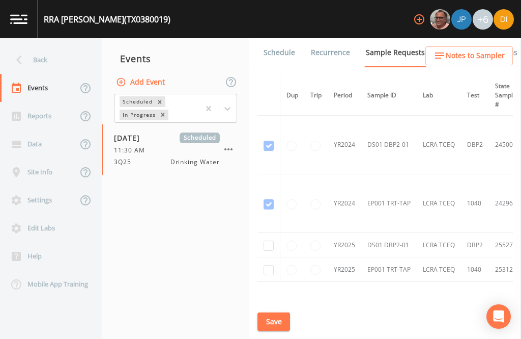
click at [272, 265] on input "checkbox" at bounding box center [269, 270] width 10 height 10
checkbox input "true"
click at [270, 240] on input "checkbox" at bounding box center [269, 245] width 10 height 10
checkbox input "true"
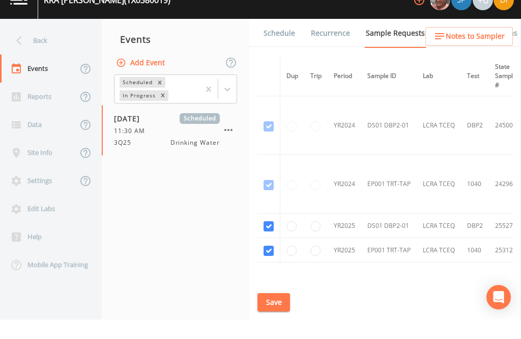
scroll to position [20, 0]
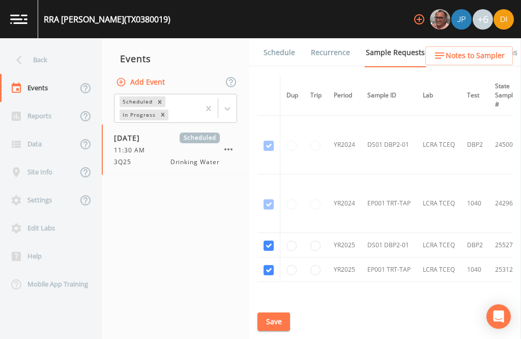
click at [283, 321] on div "Schedule Recurrence Sample Requests COC Details Forms Dup Trip Period Sample ID…" at bounding box center [385, 188] width 272 height 300
click at [271, 331] on button "Save" at bounding box center [274, 321] width 33 height 19
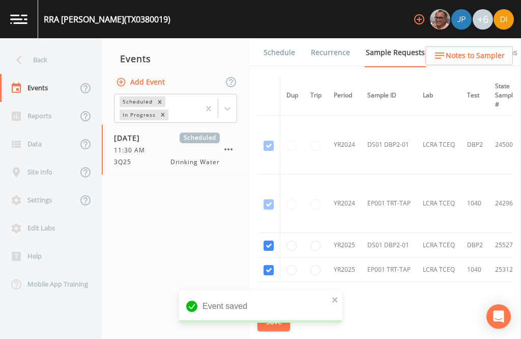
click at [282, 39] on link "Schedule" at bounding box center [279, 52] width 35 height 29
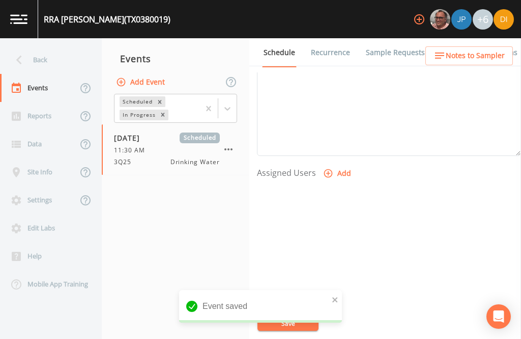
scroll to position [347, 0]
click at [355, 164] on button "Add" at bounding box center [338, 173] width 34 height 19
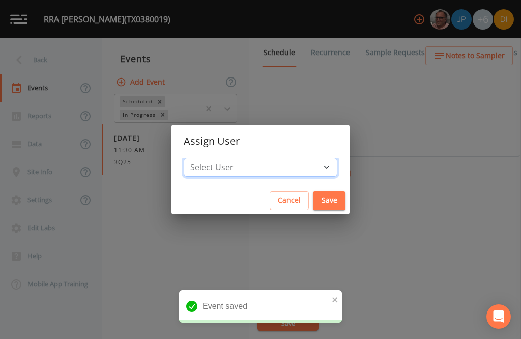
click at [283, 167] on select "Select User Mike Franklin Joshua gere Paul David Weber Zachary Evans Stafford J…" at bounding box center [261, 166] width 154 height 19
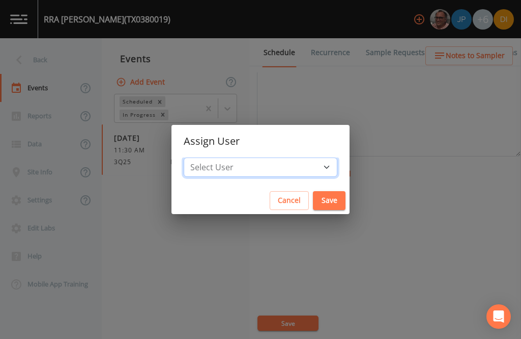
select select "344ec927-06d4-4db1-b173-80838cd52a46"
click at [313, 196] on button "Save" at bounding box center [329, 200] width 33 height 19
select select
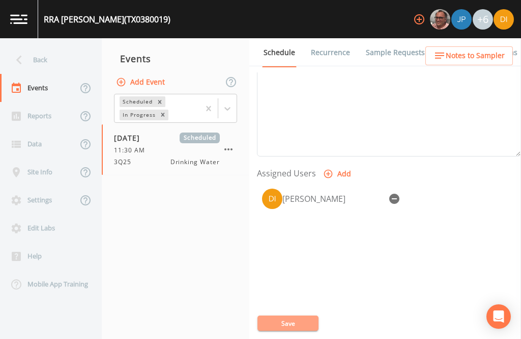
click at [288, 330] on button "Save" at bounding box center [288, 322] width 61 height 15
click at [291, 330] on button "Save" at bounding box center [288, 322] width 61 height 15
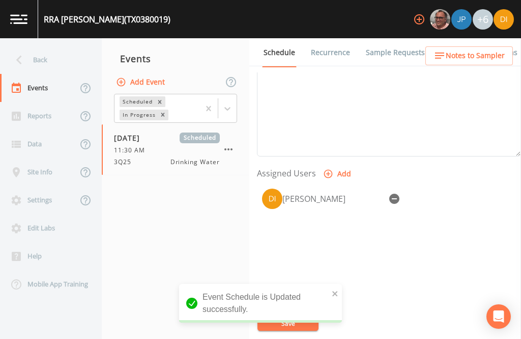
click at [37, 46] on div "Back" at bounding box center [46, 60] width 92 height 28
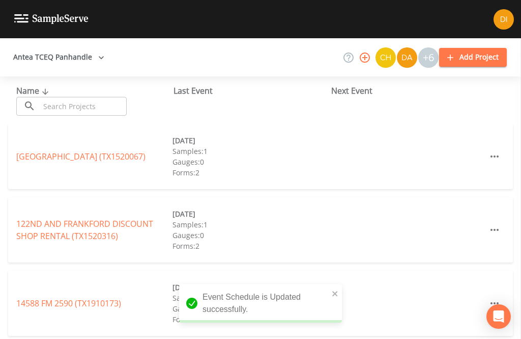
click at [91, 97] on input "text" at bounding box center [83, 106] width 87 height 19
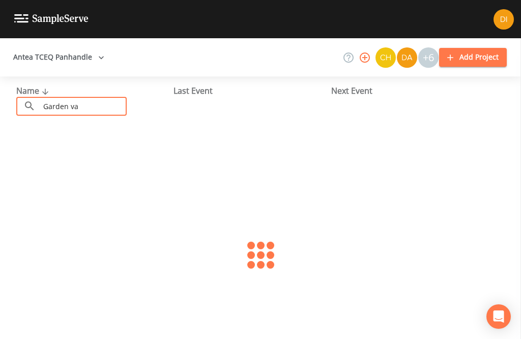
scroll to position [24, 0]
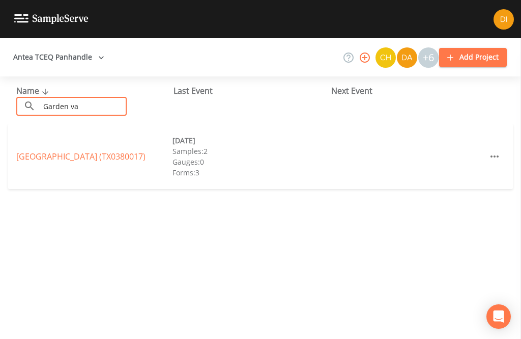
type input "Garden va"
click at [40, 124] on div "RRA GARDEN VALLEY WS (TX0380017) 09/04/2024 Samples: 2 Gauges: 0 Forms: 3" at bounding box center [260, 156] width 505 height 65
click at [40, 151] on link "RRA GARDEN VALLEY WS (TX0380017)" at bounding box center [80, 156] width 129 height 11
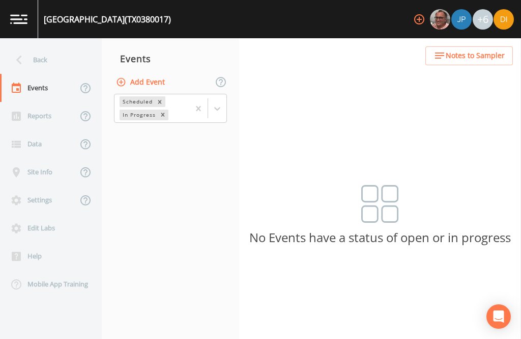
click at [153, 73] on button "Add Event" at bounding box center [141, 82] width 55 height 19
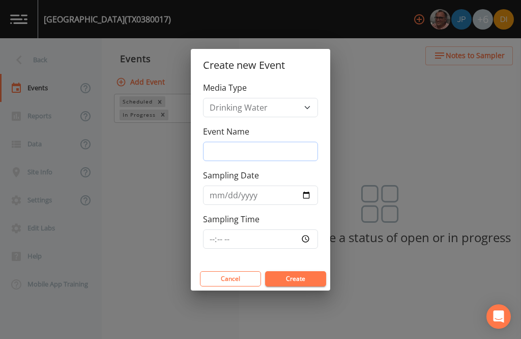
click at [261, 148] on input "Event Name" at bounding box center [260, 151] width 115 height 19
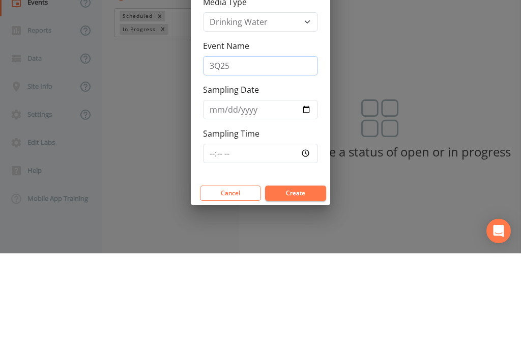
type input "3Q25"
click at [256, 185] on input "Sampling Date" at bounding box center [260, 194] width 115 height 19
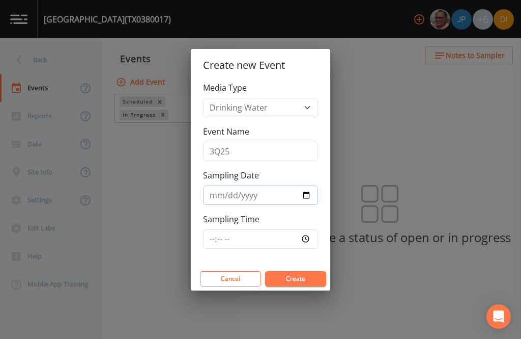
type input "2025-09-11"
click at [265, 233] on input "Sampling Time" at bounding box center [260, 238] width 115 height 19
type input "12:00"
click at [301, 280] on button "Create" at bounding box center [295, 278] width 61 height 15
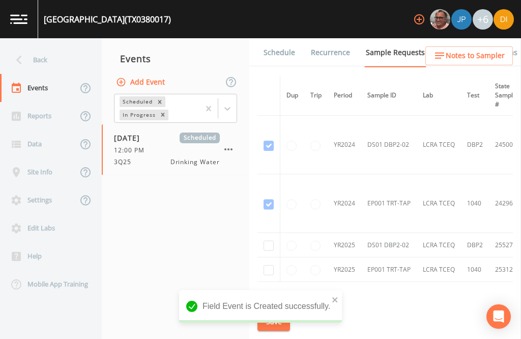
click at [265, 240] on input "checkbox" at bounding box center [269, 245] width 10 height 10
checkbox input "true"
click at [268, 265] on input "checkbox" at bounding box center [269, 270] width 10 height 10
checkbox input "true"
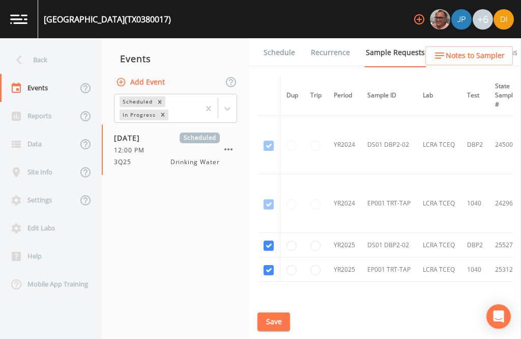
click at [286, 318] on button "Save" at bounding box center [274, 321] width 33 height 19
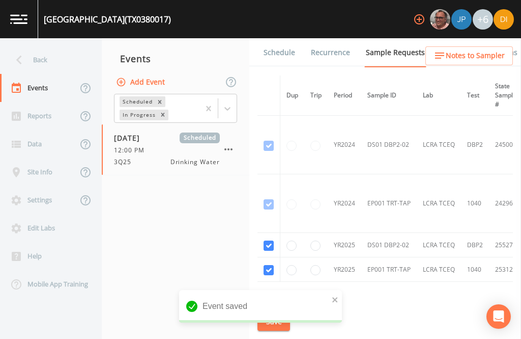
click at [284, 38] on link "Schedule" at bounding box center [279, 52] width 35 height 29
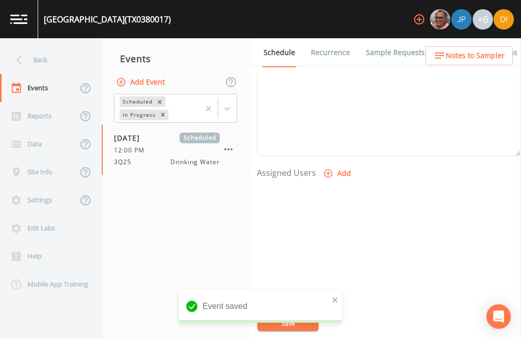
click at [336, 164] on button "Add" at bounding box center [338, 173] width 34 height 19
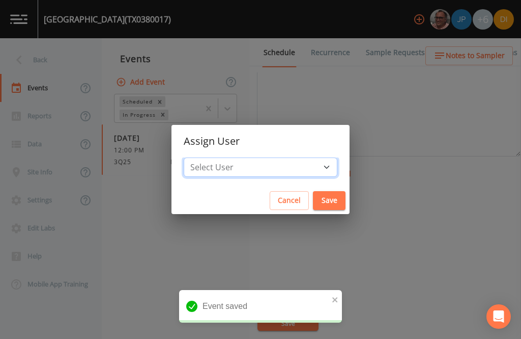
click at [277, 161] on select "Select User Mike Franklin Joshua gere Paul David Weber Zachary Evans Stafford J…" at bounding box center [261, 166] width 154 height 19
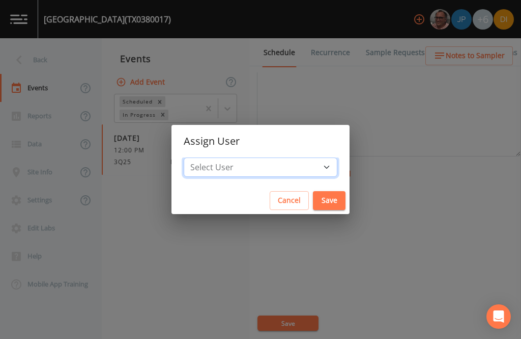
select select "344ec927-06d4-4db1-b173-80838cd52a46"
click at [313, 196] on button "Save" at bounding box center [329, 200] width 33 height 19
select select
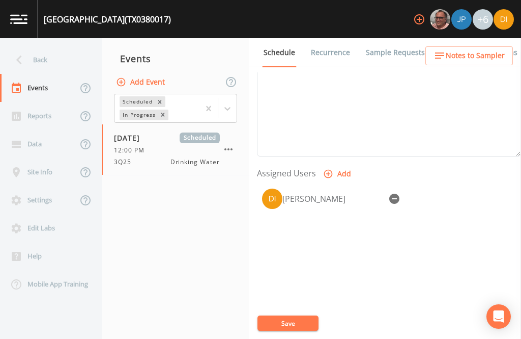
click at [292, 321] on button "Save" at bounding box center [288, 322] width 61 height 15
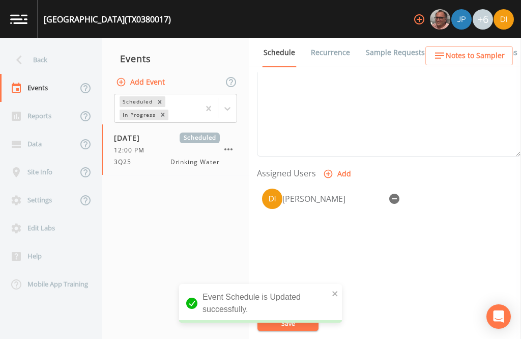
click at [40, 46] on div "Back" at bounding box center [46, 60] width 92 height 28
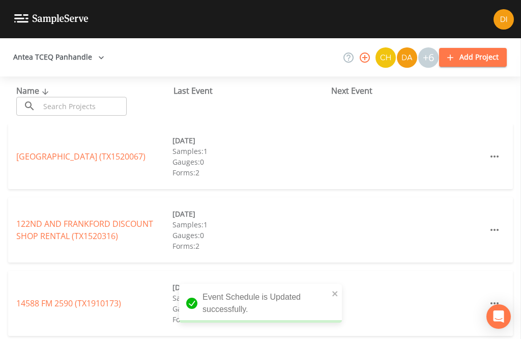
click at [103, 97] on input "text" at bounding box center [83, 106] width 87 height 19
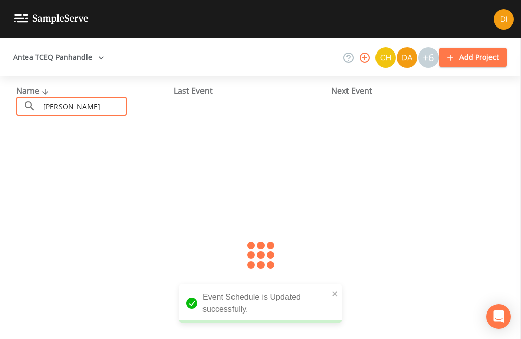
type input "Peters"
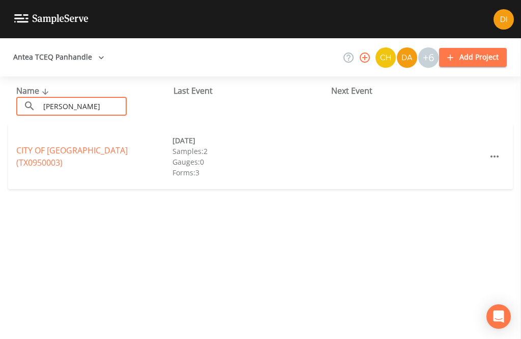
click at [92, 145] on link "CITY OF PETERSBURG (TX0950003)" at bounding box center [71, 156] width 111 height 23
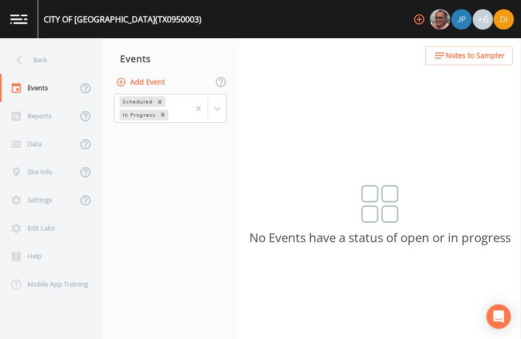
click at [163, 73] on button "Add Event" at bounding box center [141, 82] width 55 height 19
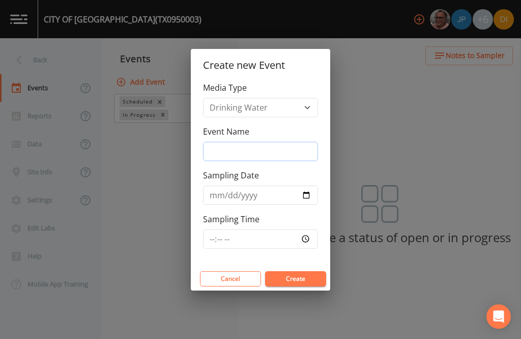
click at [271, 149] on input "Event Name" at bounding box center [260, 151] width 115 height 19
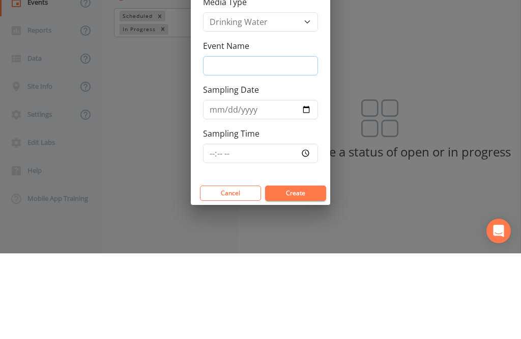
type input "4"
type input "3Q25"
click at [249, 185] on input "Sampling Date" at bounding box center [260, 194] width 115 height 19
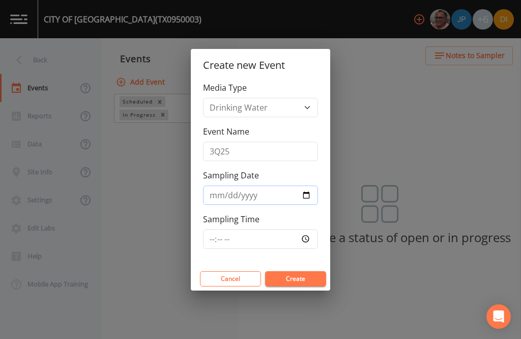
type input "2025-09-11"
click at [260, 240] on input "Sampling Time" at bounding box center [260, 238] width 115 height 19
type input "18:09"
click at [231, 276] on button "Cancel" at bounding box center [230, 278] width 61 height 15
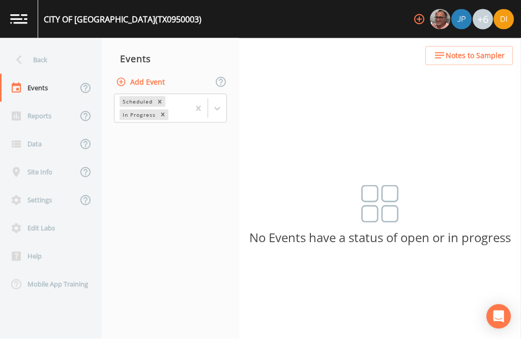
click at [153, 73] on button "Add Event" at bounding box center [141, 82] width 55 height 19
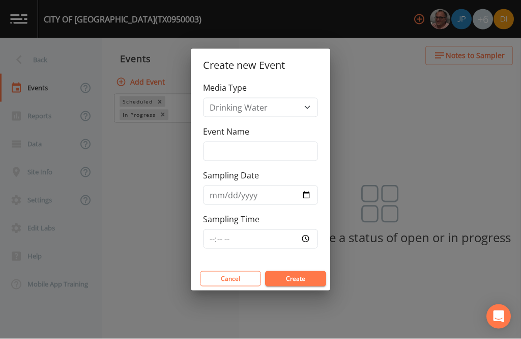
scroll to position [11, 0]
click at [245, 151] on input "Event Name" at bounding box center [260, 151] width 115 height 19
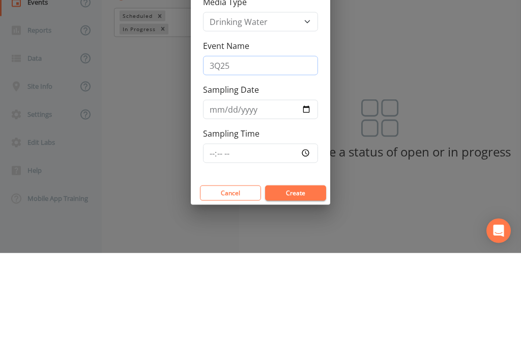
type input "3Q25"
click at [246, 185] on input "Sampling Date" at bounding box center [260, 194] width 115 height 19
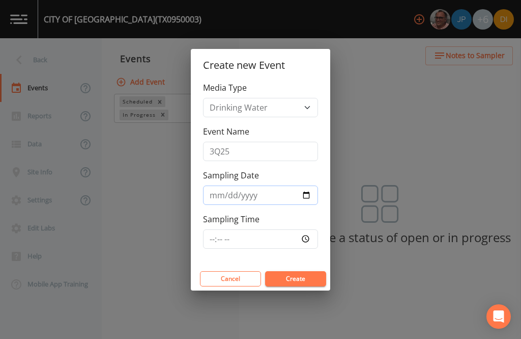
type input "2025-09-11"
click at [268, 236] on input "Sampling Time" at bounding box center [260, 238] width 115 height 19
type input "12:30"
click at [305, 276] on button "Create" at bounding box center [295, 278] width 61 height 15
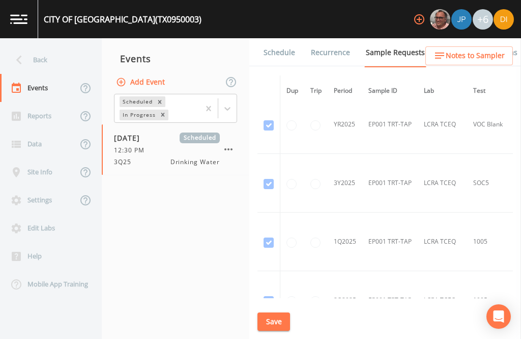
scroll to position [1086, -1]
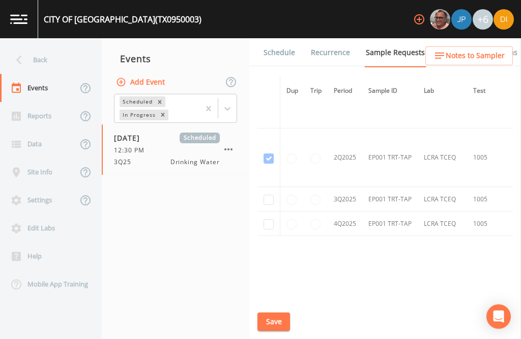
click at [266, 194] on input "checkbox" at bounding box center [269, 199] width 10 height 10
checkbox input "true"
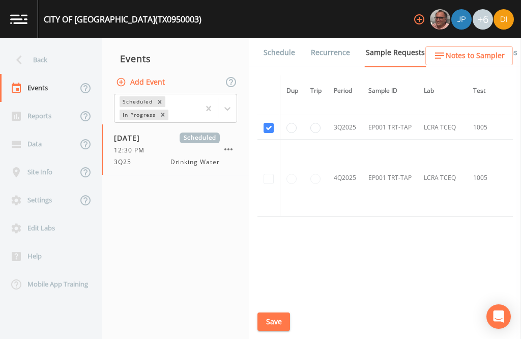
scroll to position [1002, 0]
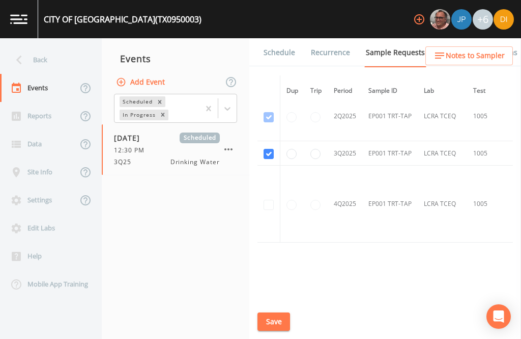
click at [283, 321] on button "Save" at bounding box center [274, 321] width 33 height 19
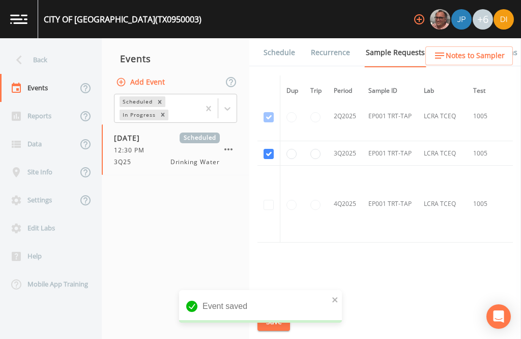
click at [286, 38] on link "Schedule" at bounding box center [279, 52] width 35 height 29
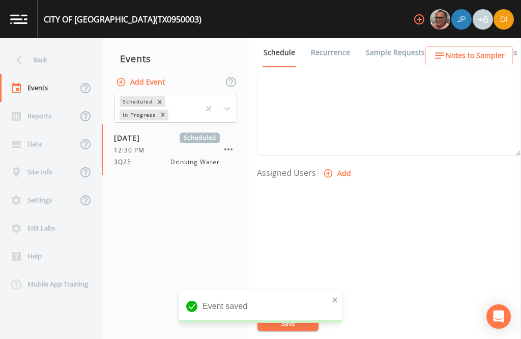
scroll to position [347, 0]
click at [338, 164] on button "Add" at bounding box center [338, 173] width 34 height 19
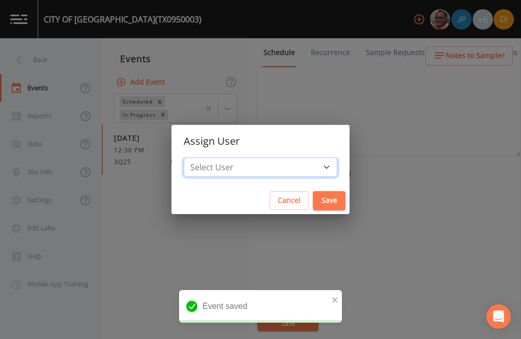
click at [290, 163] on select "Select User Mike Franklin Joshua gere Paul David Weber Zachary Evans Stafford J…" at bounding box center [261, 166] width 154 height 19
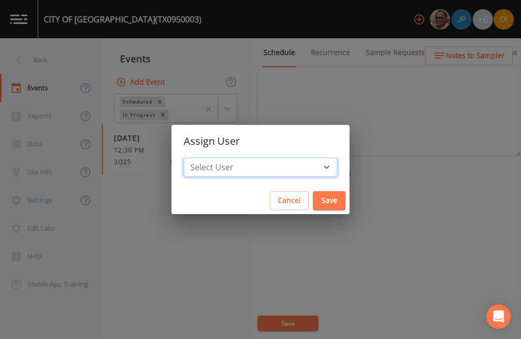
select select "344ec927-06d4-4db1-b173-80838cd52a46"
click at [313, 198] on button "Save" at bounding box center [329, 200] width 33 height 19
select select
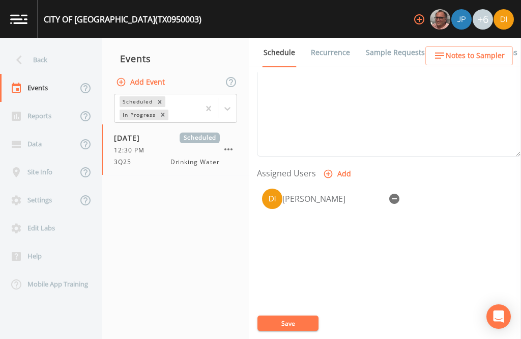
click at [296, 316] on button "Save" at bounding box center [288, 322] width 61 height 15
click at [292, 316] on button "Save" at bounding box center [288, 322] width 61 height 15
click at [38, 46] on div "Back" at bounding box center [46, 60] width 92 height 28
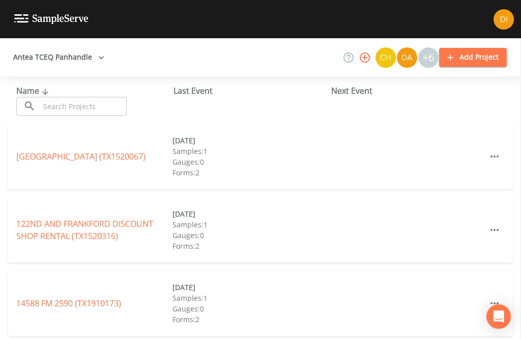
click at [91, 97] on input "text" at bounding box center [83, 106] width 87 height 19
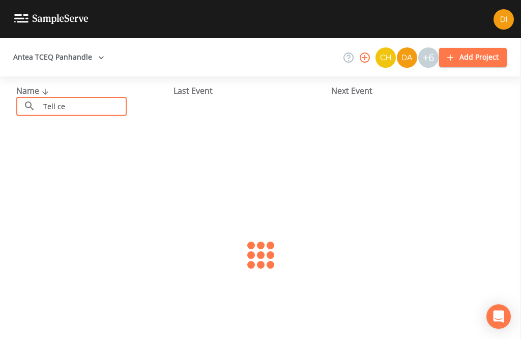
type input "Tell cee"
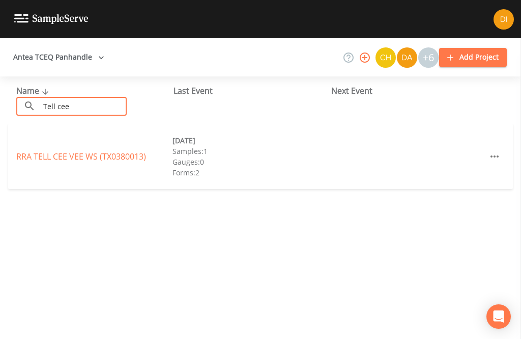
click at [103, 151] on link "RRA TELL CEE VEE WS (TX0380013)" at bounding box center [81, 156] width 130 height 11
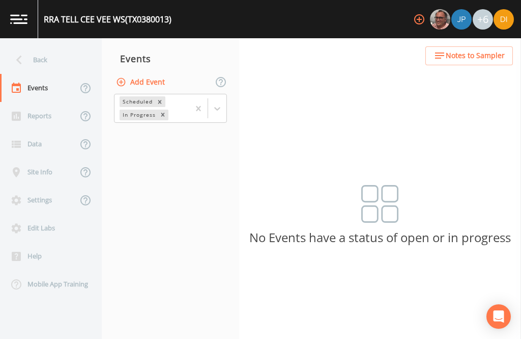
click at [151, 73] on button "Add Event" at bounding box center [141, 82] width 55 height 19
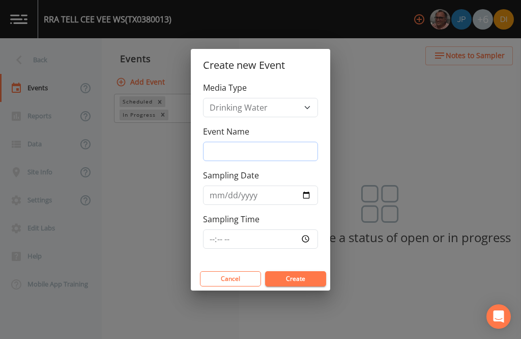
click at [266, 157] on input "Event Name" at bounding box center [260, 151] width 115 height 19
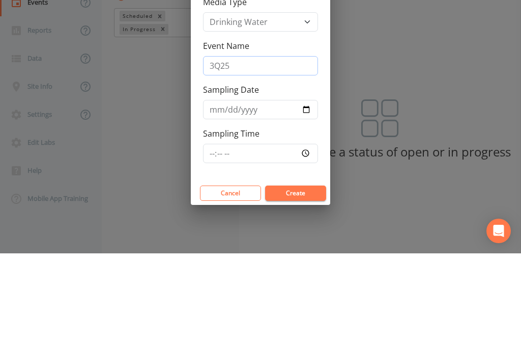
type input "3Q25"
click at [260, 185] on input "Sampling Date" at bounding box center [260, 194] width 115 height 19
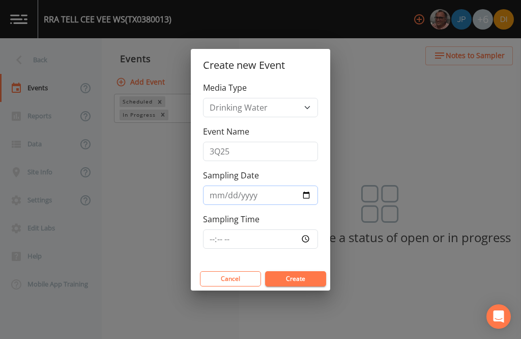
type input "2025-09-11"
click at [277, 238] on input "Sampling Time" at bounding box center [260, 238] width 115 height 19
type input "12:15"
click at [305, 279] on button "Create" at bounding box center [295, 278] width 61 height 15
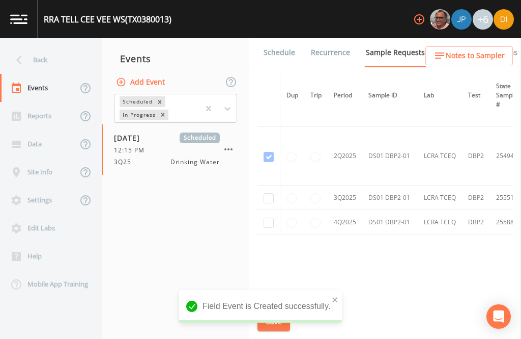
scroll to position [401, -1]
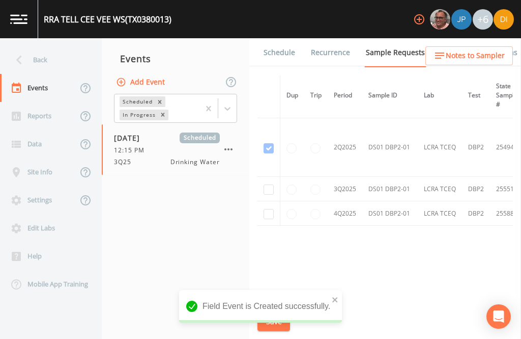
click at [267, 184] on input "checkbox" at bounding box center [269, 189] width 10 height 10
checkbox input "true"
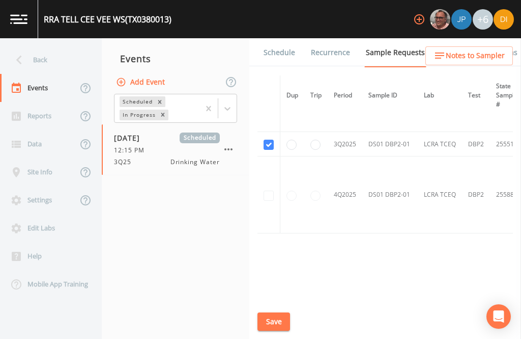
click at [273, 320] on button "Save" at bounding box center [274, 321] width 33 height 19
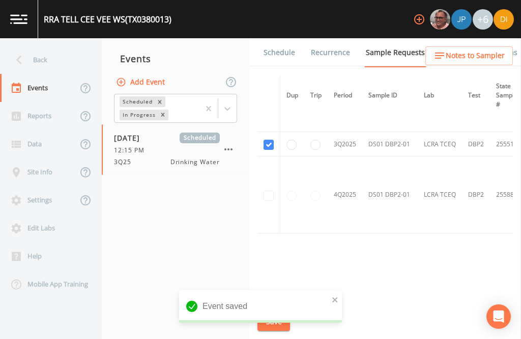
click at [286, 38] on link "Schedule" at bounding box center [279, 52] width 35 height 29
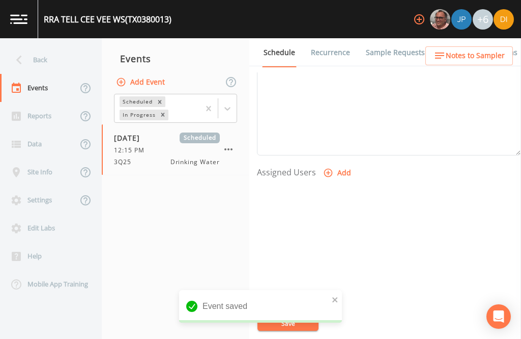
scroll to position [347, 0]
click at [340, 164] on button "Add" at bounding box center [338, 173] width 34 height 19
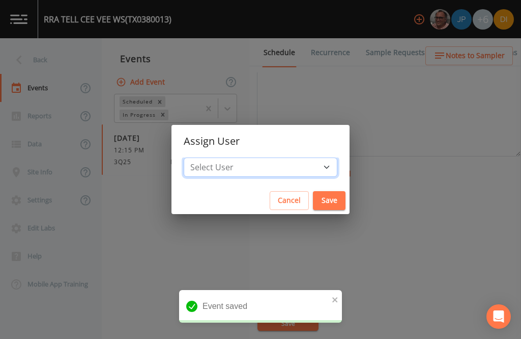
click at [296, 171] on select "Select User Mike Franklin Joshua gere Paul David Weber Zachary Evans Stafford J…" at bounding box center [261, 166] width 154 height 19
select select "344ec927-06d4-4db1-b173-80838cd52a46"
click at [313, 202] on button "Save" at bounding box center [329, 200] width 33 height 19
select select
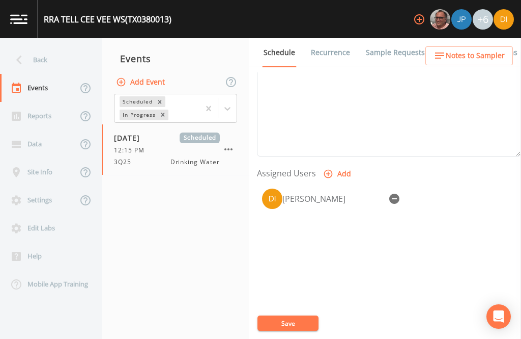
click at [293, 325] on button "Save" at bounding box center [288, 322] width 61 height 15
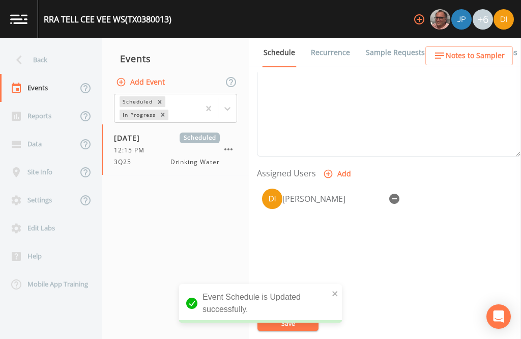
click at [47, 46] on div "Back" at bounding box center [46, 60] width 92 height 28
